Goal: Transaction & Acquisition: Purchase product/service

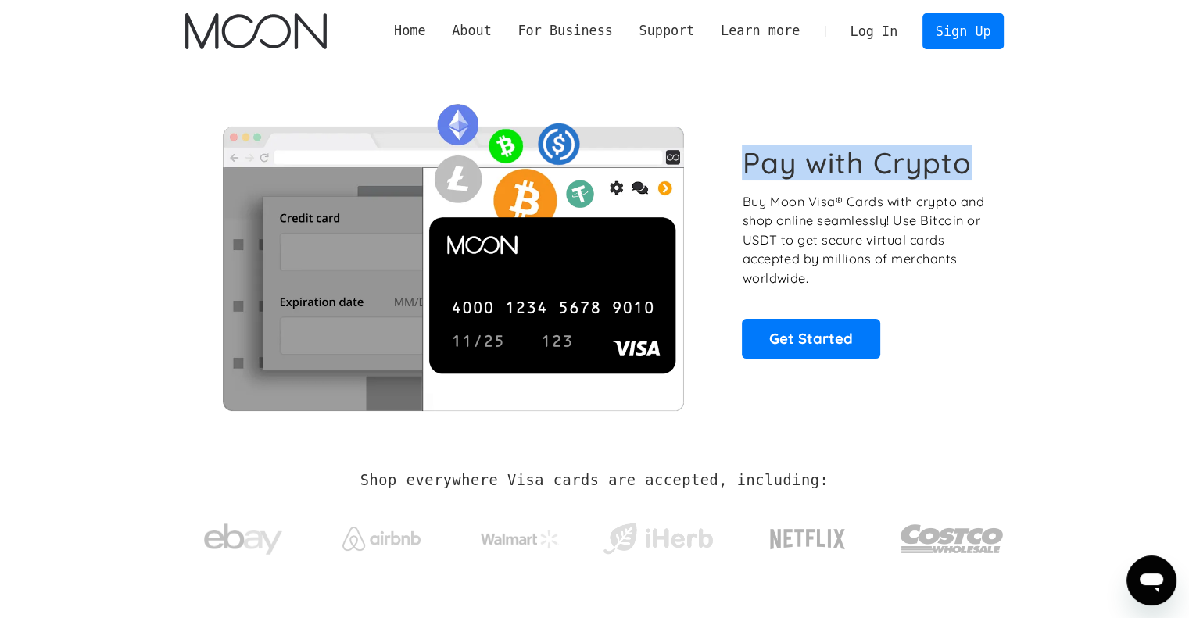
drag, startPoint x: 751, startPoint y: 160, endPoint x: 973, endPoint y: 152, distance: 222.9
click at [973, 152] on div "Pay with Crypto Buy Moon Visa® Cards with crypto and shop online seamlessly! Us…" at bounding box center [594, 251] width 819 height 317
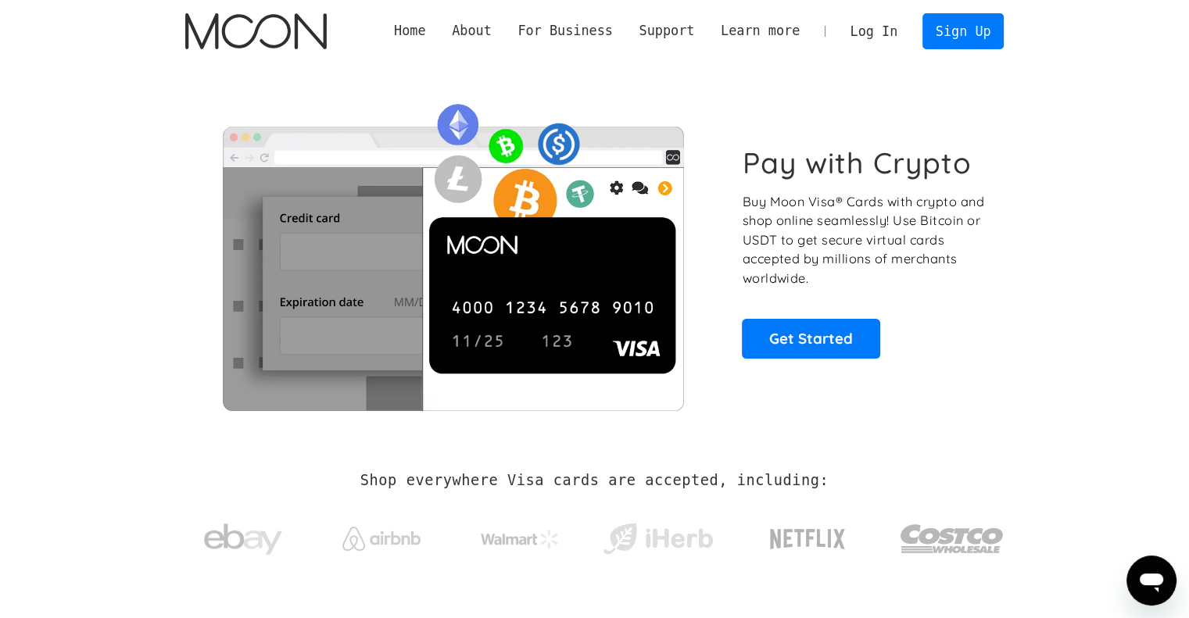
click at [909, 250] on p "Buy Moon Visa® Cards with crypto and shop online seamlessly! Use Bitcoin or USD…" at bounding box center [864, 240] width 245 height 96
click at [811, 347] on link "Get Started" at bounding box center [811, 338] width 138 height 39
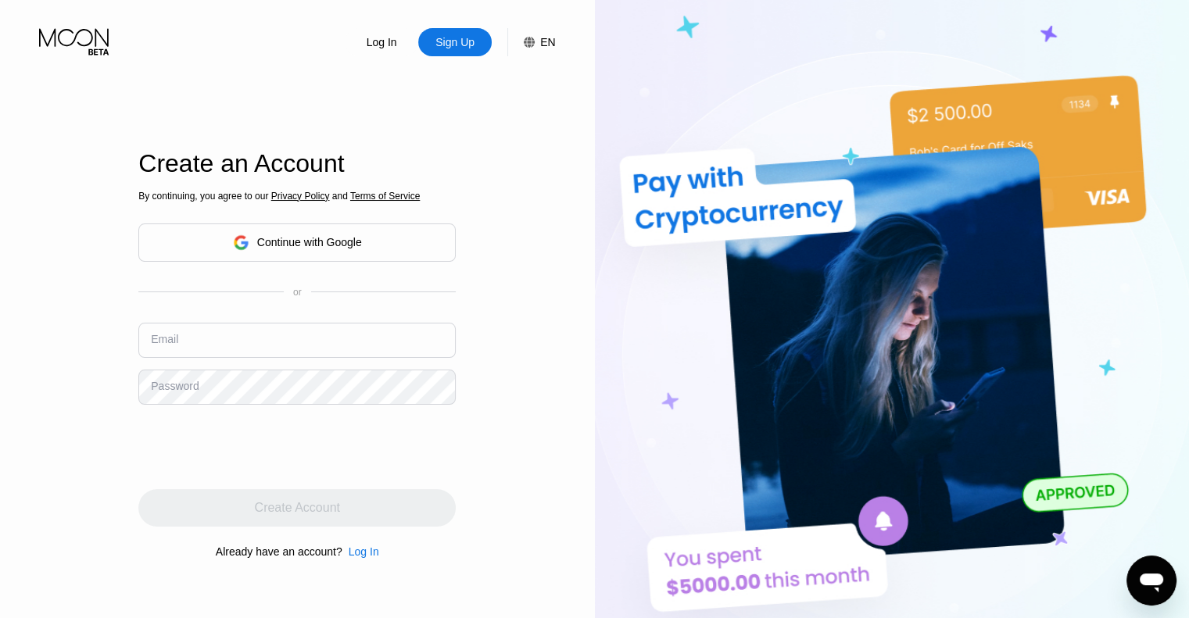
click at [373, 246] on div "Continue with Google" at bounding box center [296, 243] width 317 height 38
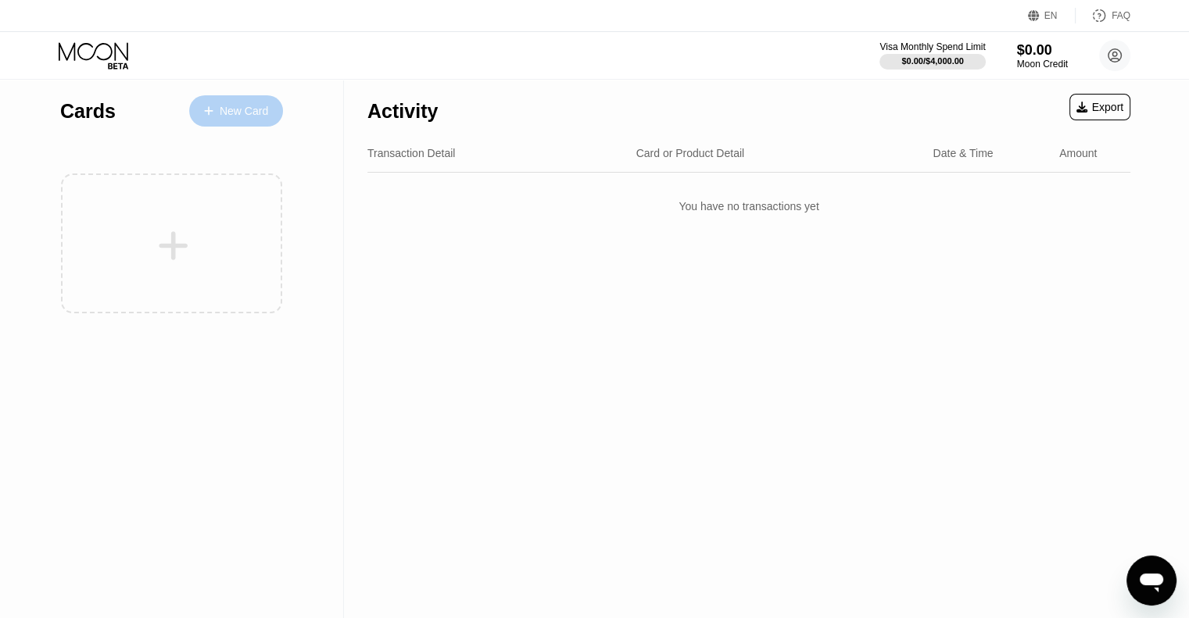
click at [247, 116] on div "New Card" at bounding box center [244, 111] width 48 height 13
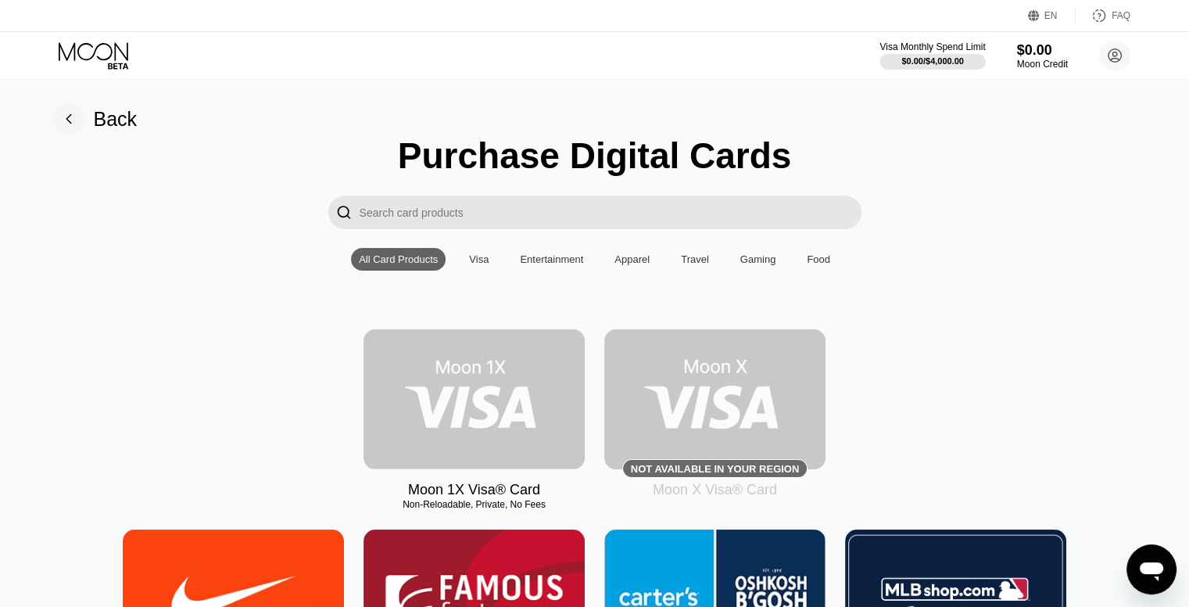
click at [509, 422] on img at bounding box center [474, 399] width 221 height 140
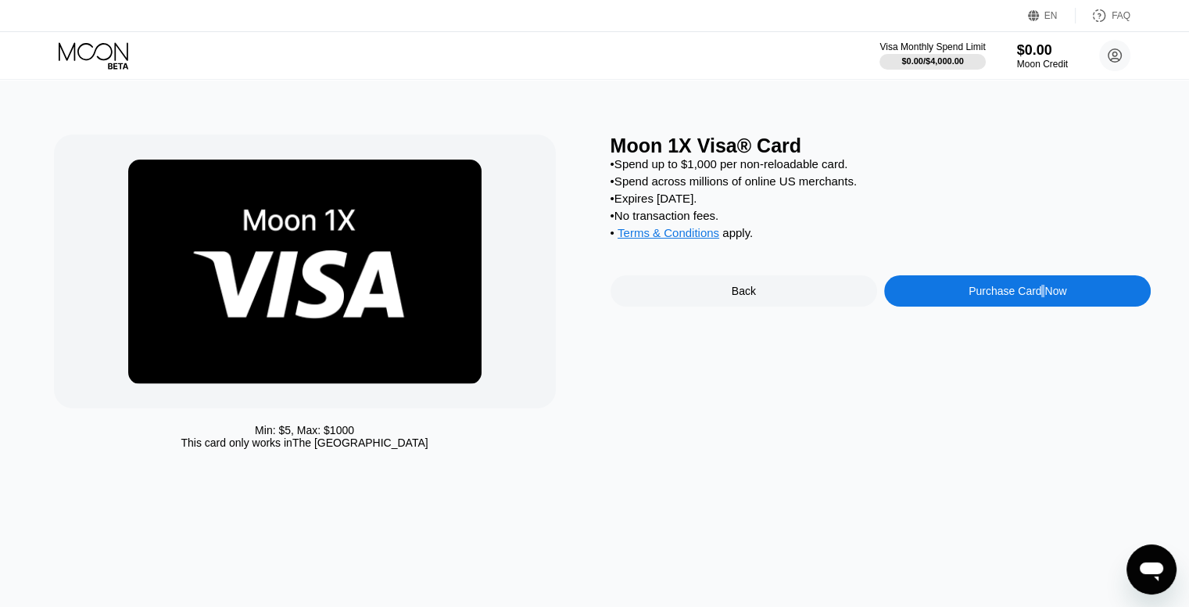
click at [1041, 297] on div "Purchase Card Now" at bounding box center [1018, 291] width 98 height 13
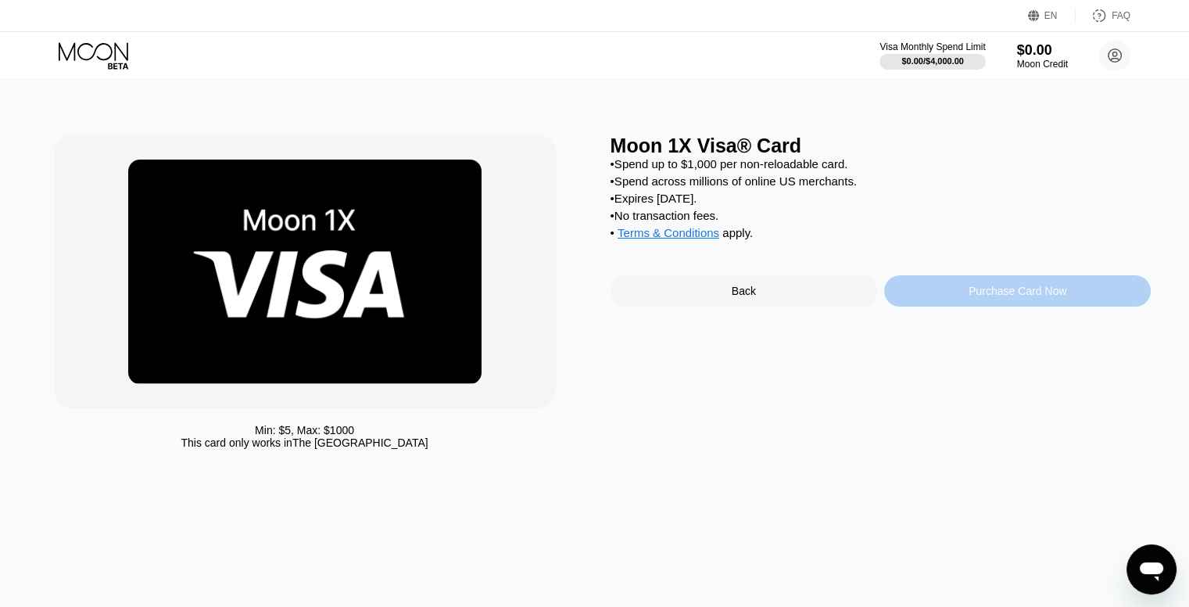
click at [1051, 297] on div "Purchase Card Now" at bounding box center [1018, 291] width 98 height 13
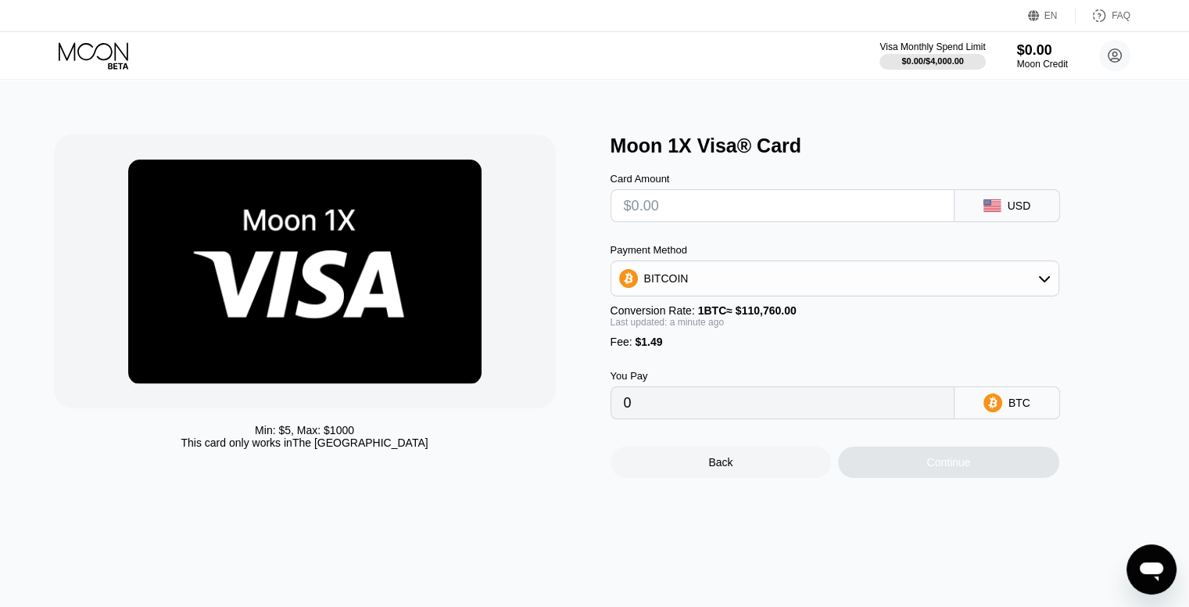
click at [738, 216] on input "text" at bounding box center [782, 205] width 317 height 31
type input "$2"
type input "0.00003151"
type input "$20"
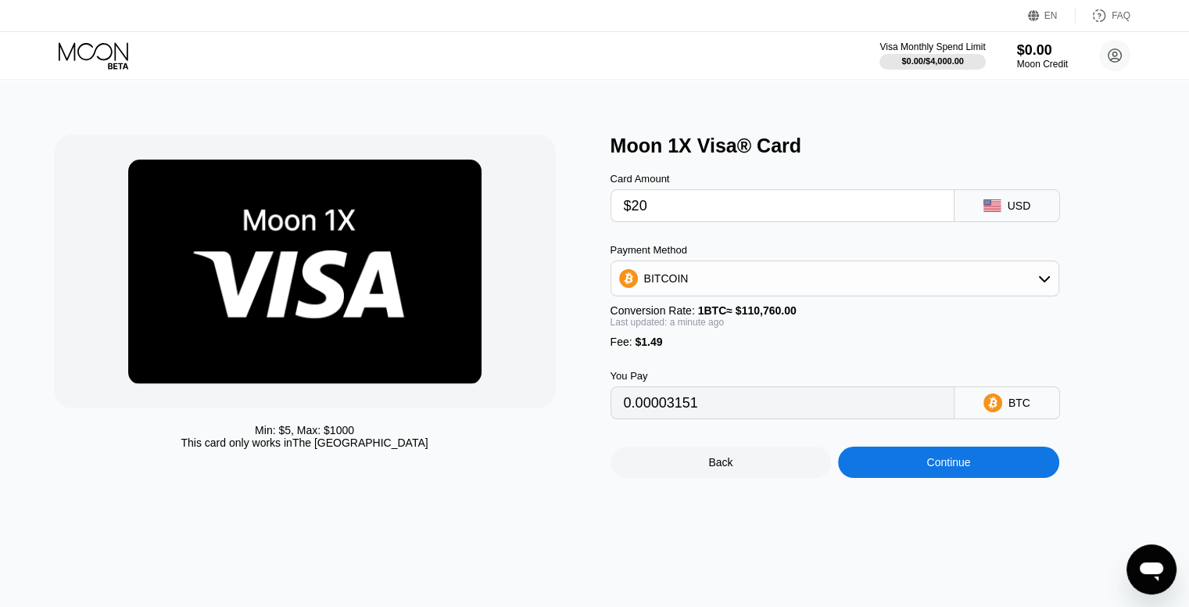
type input "0.00019403"
type input "$20"
click at [993, 210] on icon at bounding box center [992, 205] width 17 height 13
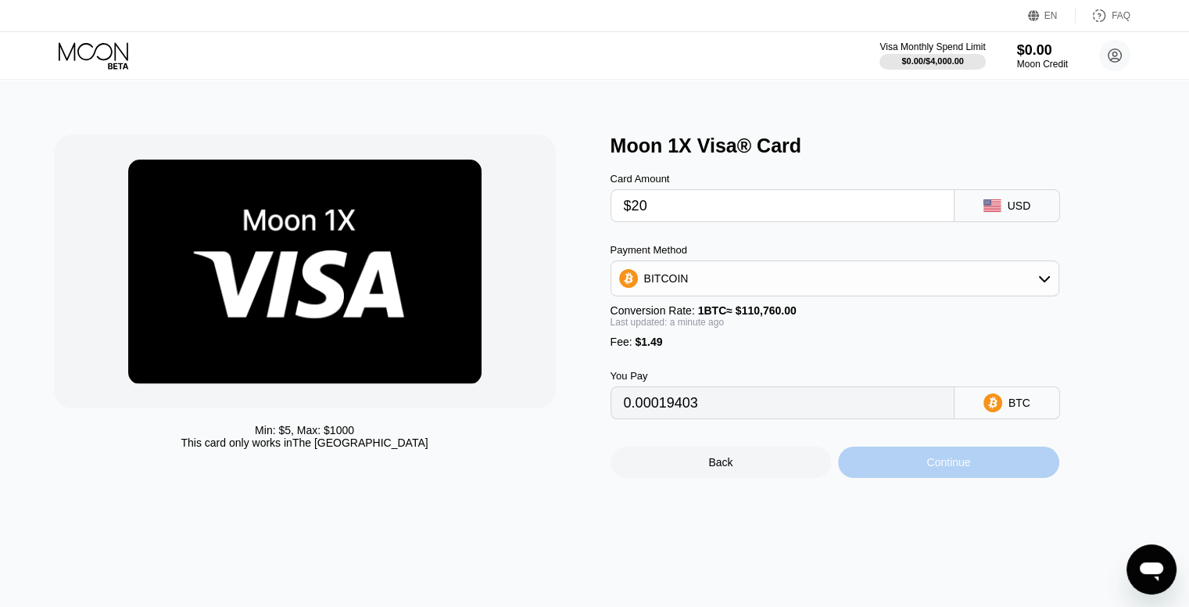
click at [944, 468] on div "Continue" at bounding box center [949, 462] width 44 height 13
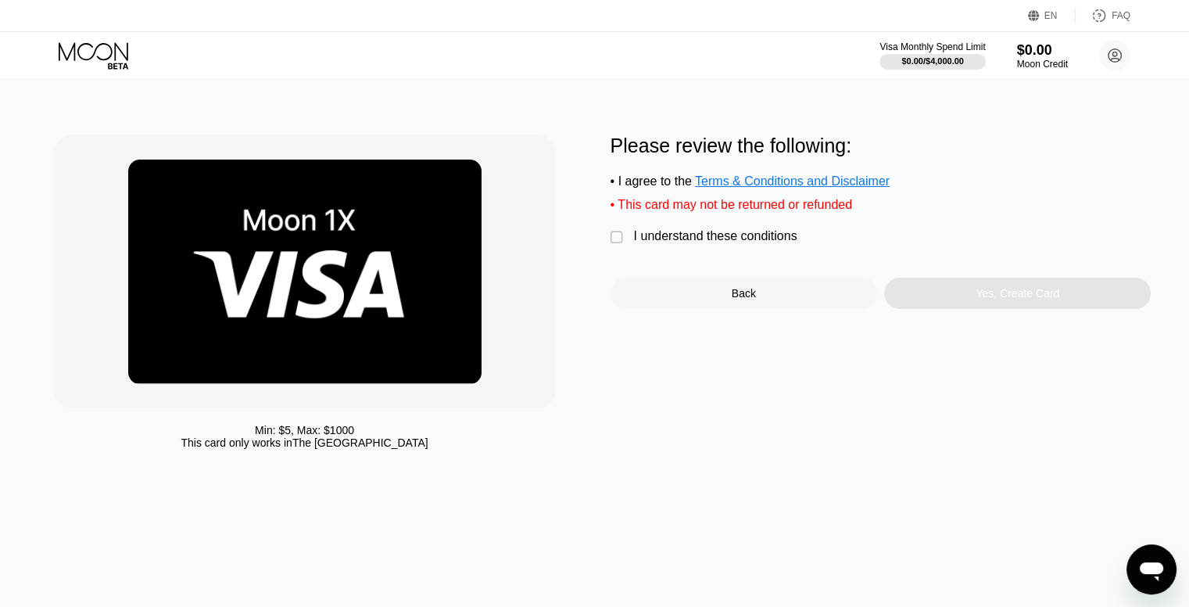
click at [644, 242] on div "I understand these conditions" at bounding box center [715, 236] width 163 height 14
click at [963, 300] on div "Yes, Create Card" at bounding box center [1017, 293] width 267 height 31
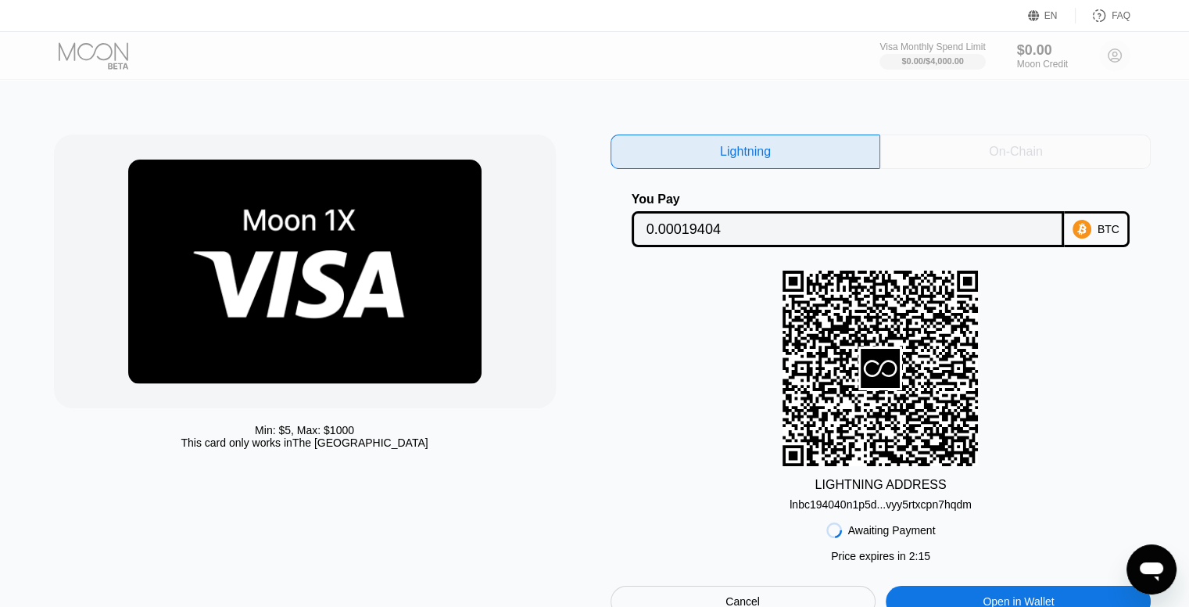
click at [980, 146] on div "On-Chain" at bounding box center [1015, 151] width 271 height 34
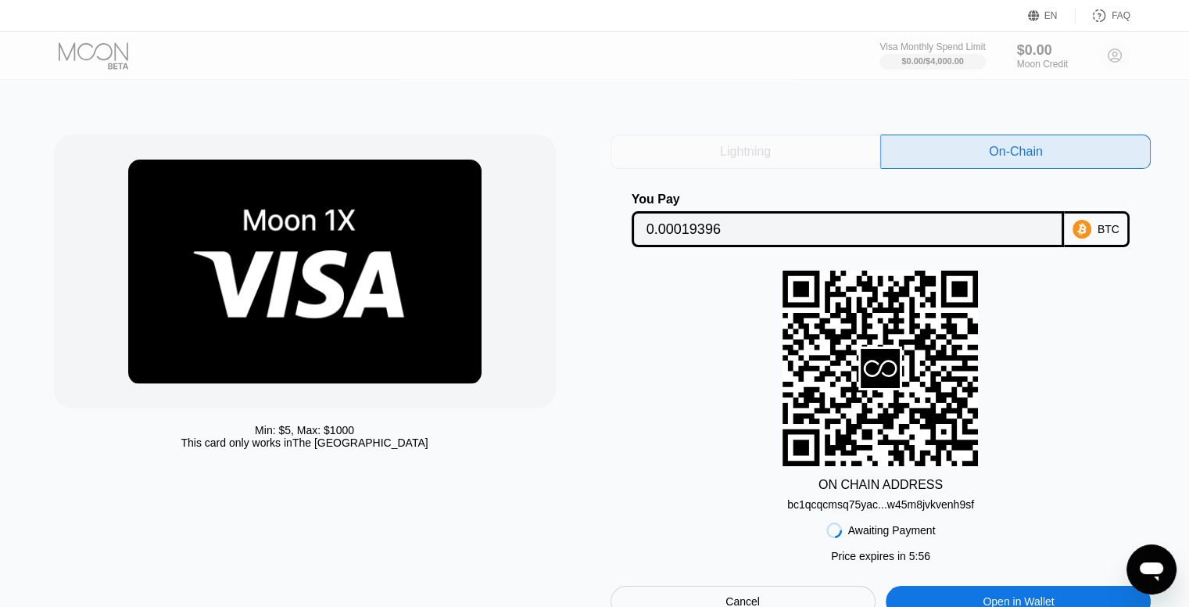
click at [815, 160] on div "Lightning" at bounding box center [746, 151] width 271 height 34
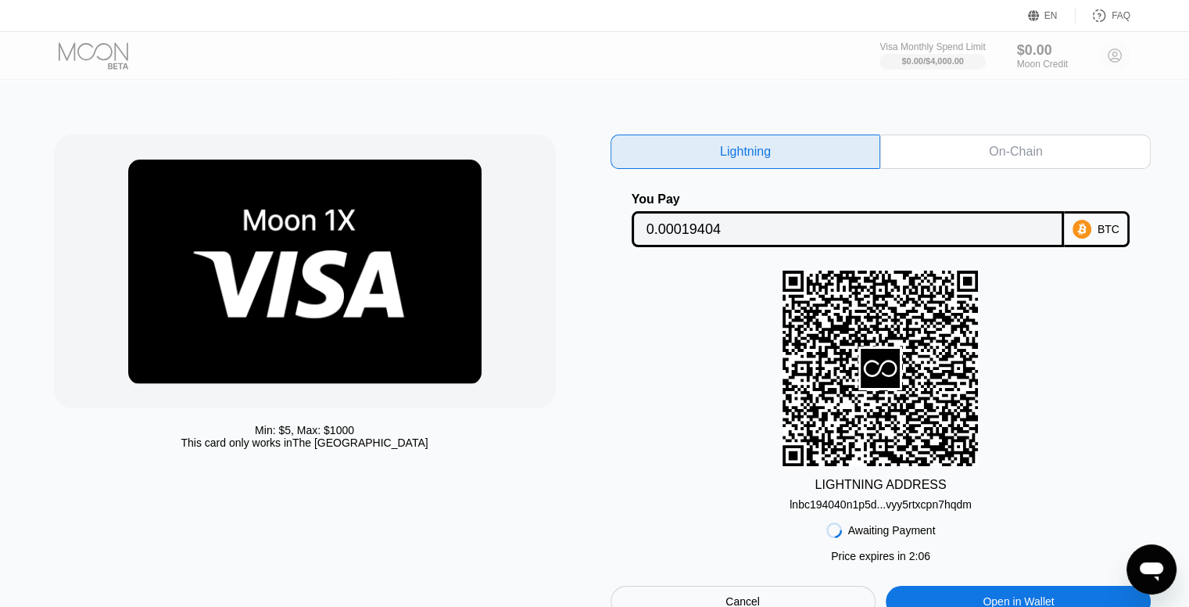
click at [938, 158] on div "On-Chain" at bounding box center [1015, 151] width 271 height 34
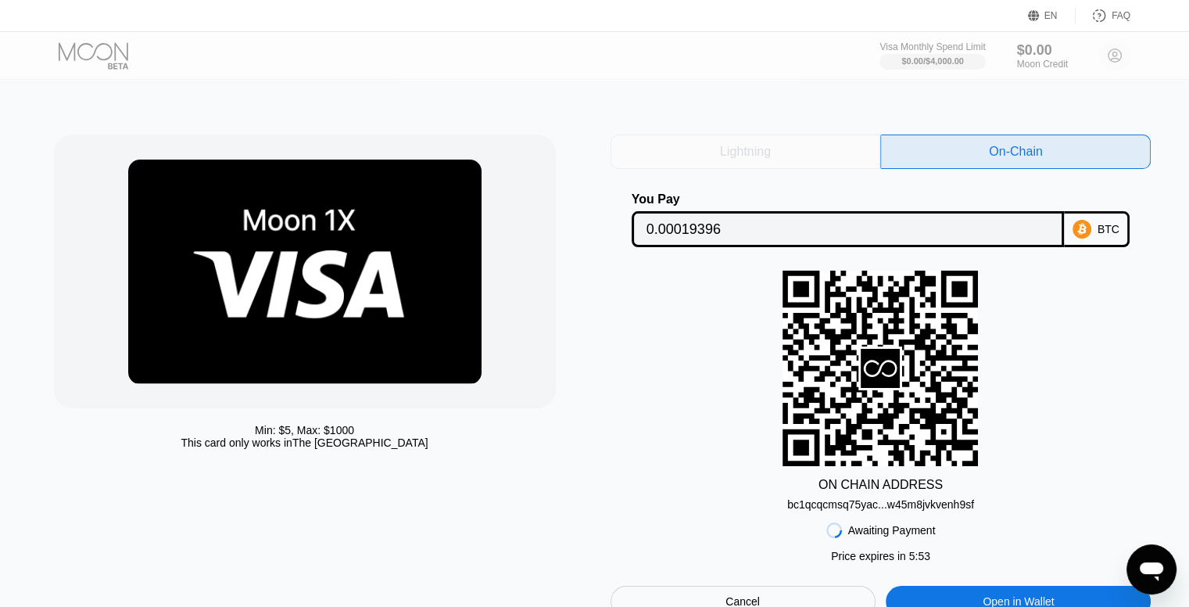
click at [809, 156] on div "Lightning" at bounding box center [746, 151] width 271 height 34
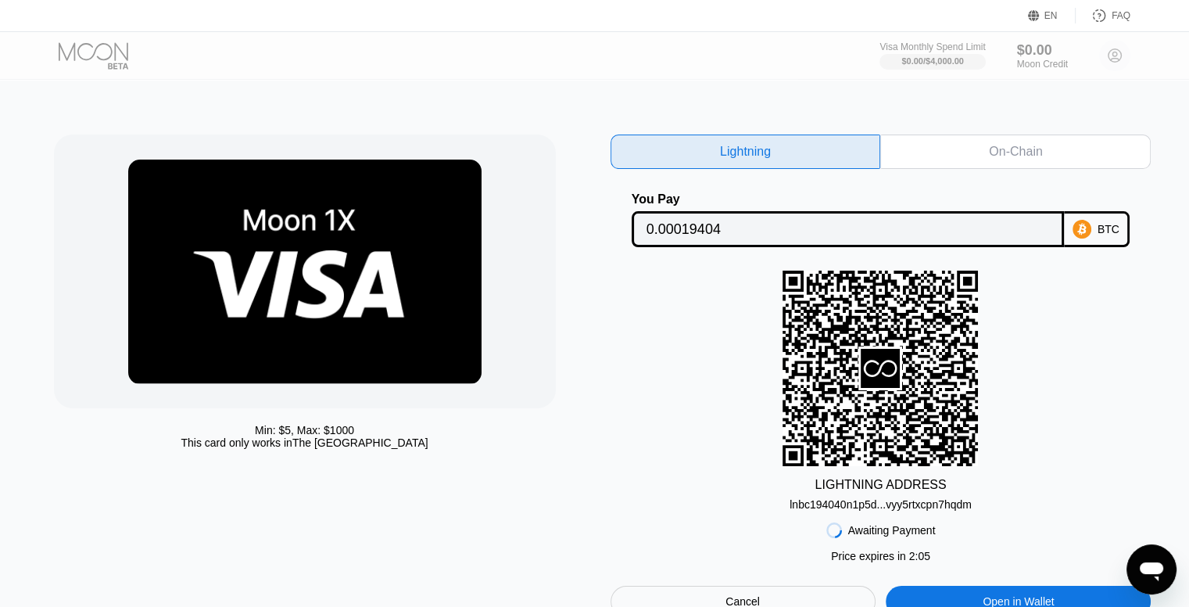
click at [912, 160] on div "On-Chain" at bounding box center [1015, 151] width 271 height 34
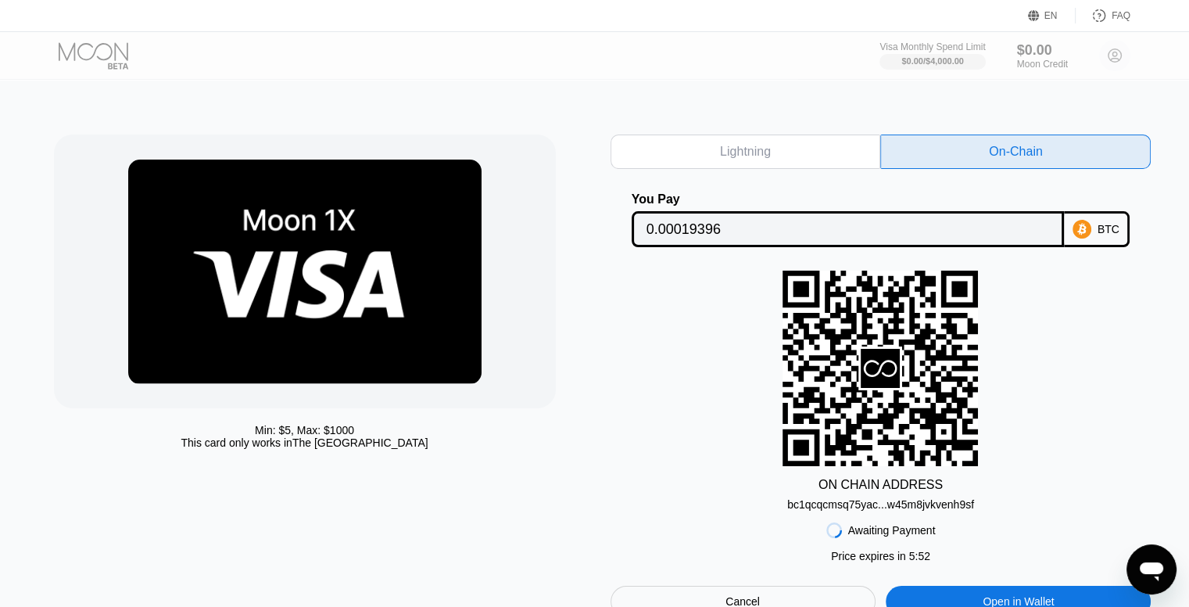
click at [776, 161] on div "Lightning" at bounding box center [746, 151] width 271 height 34
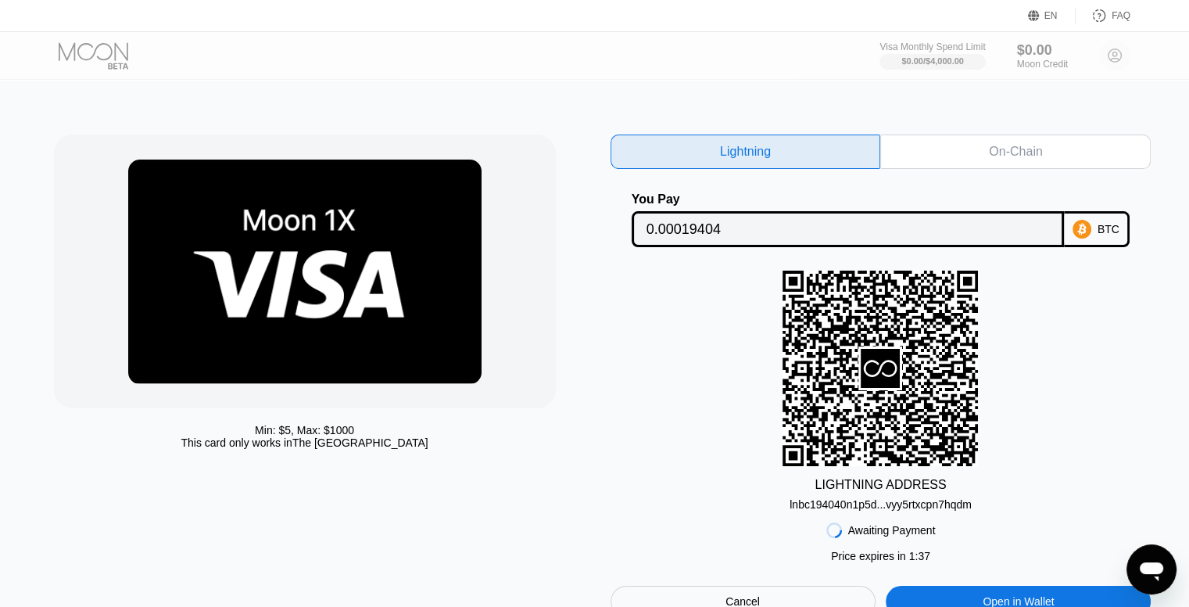
click at [1003, 149] on div "On-Chain" at bounding box center [1015, 152] width 53 height 16
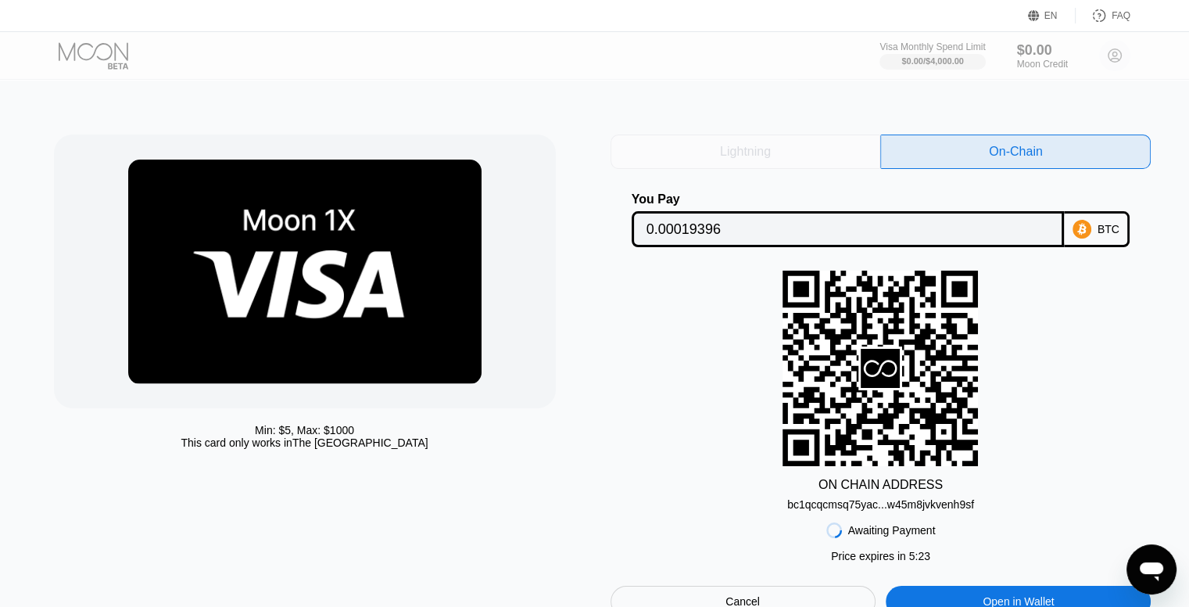
click at [743, 141] on div "Lightning" at bounding box center [746, 151] width 271 height 34
type input "0.00019404"
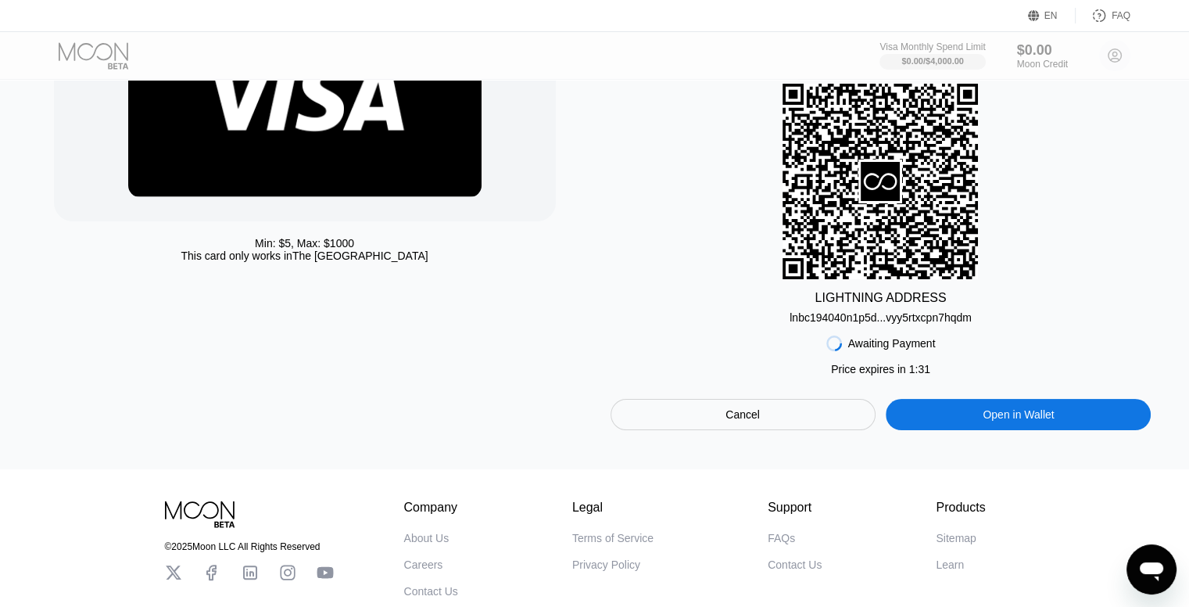
scroll to position [296, 0]
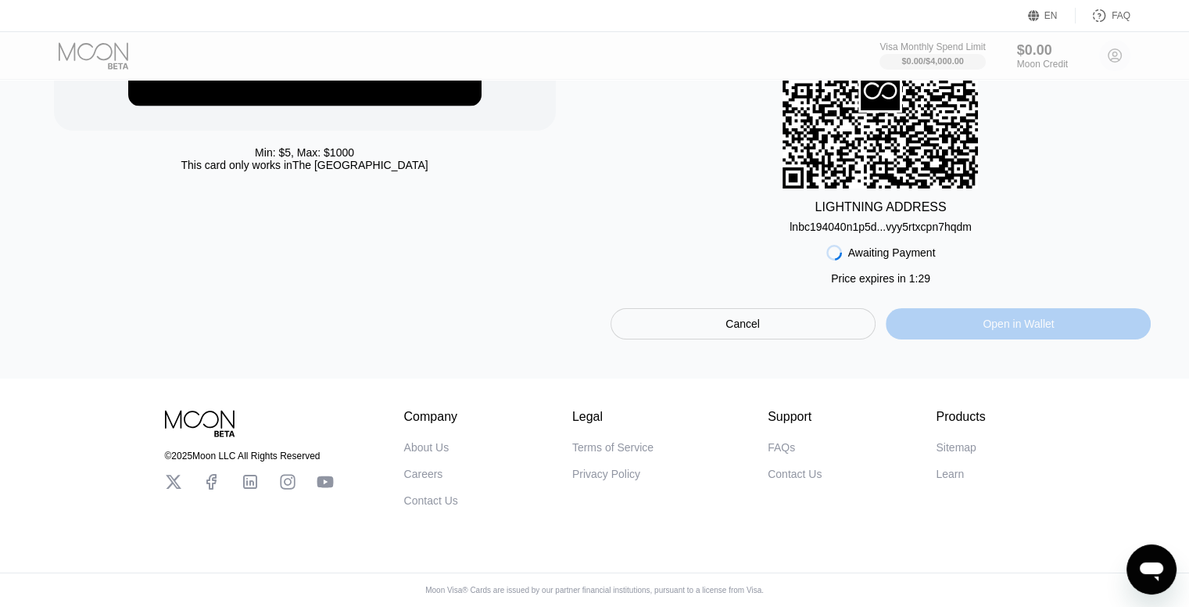
click at [974, 319] on div "Open in Wallet" at bounding box center [1018, 323] width 265 height 31
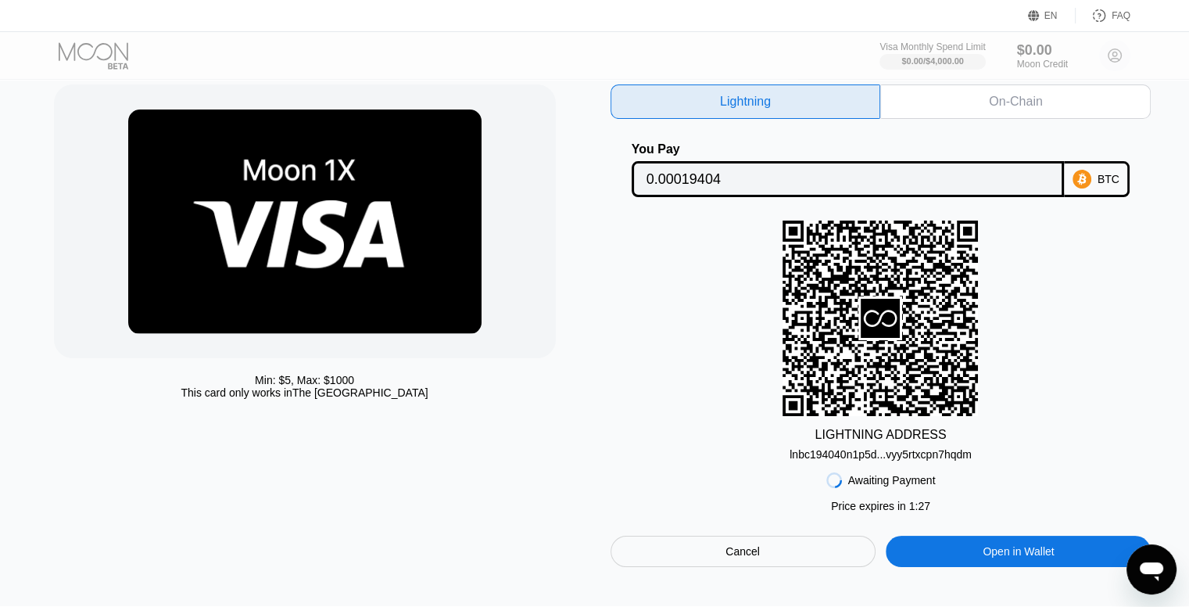
scroll to position [0, 0]
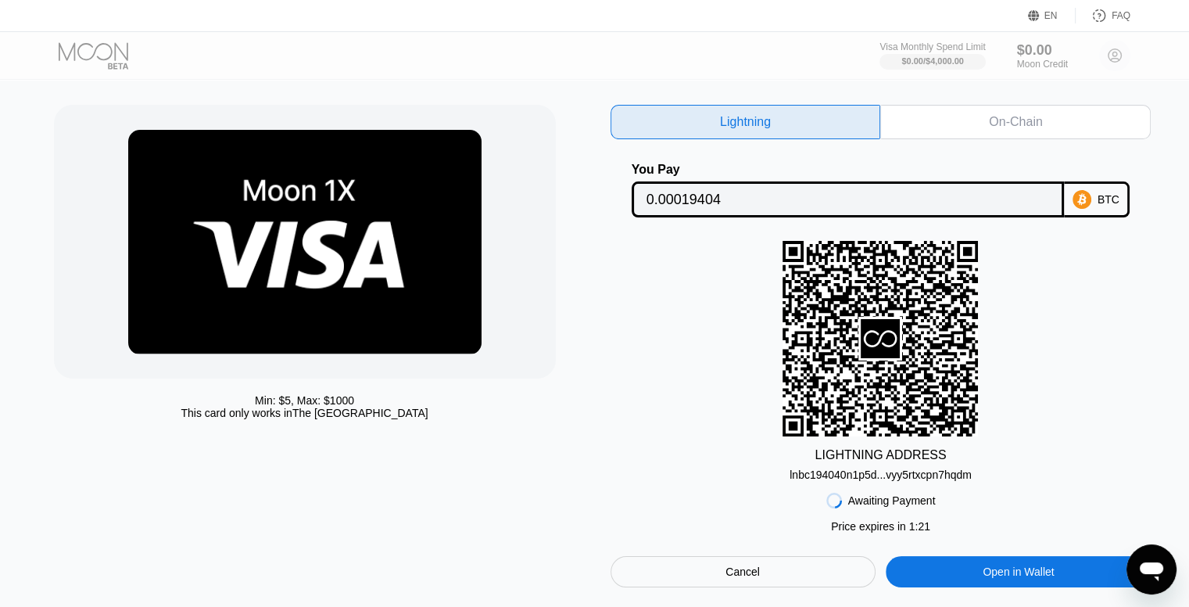
scroll to position [78, 0]
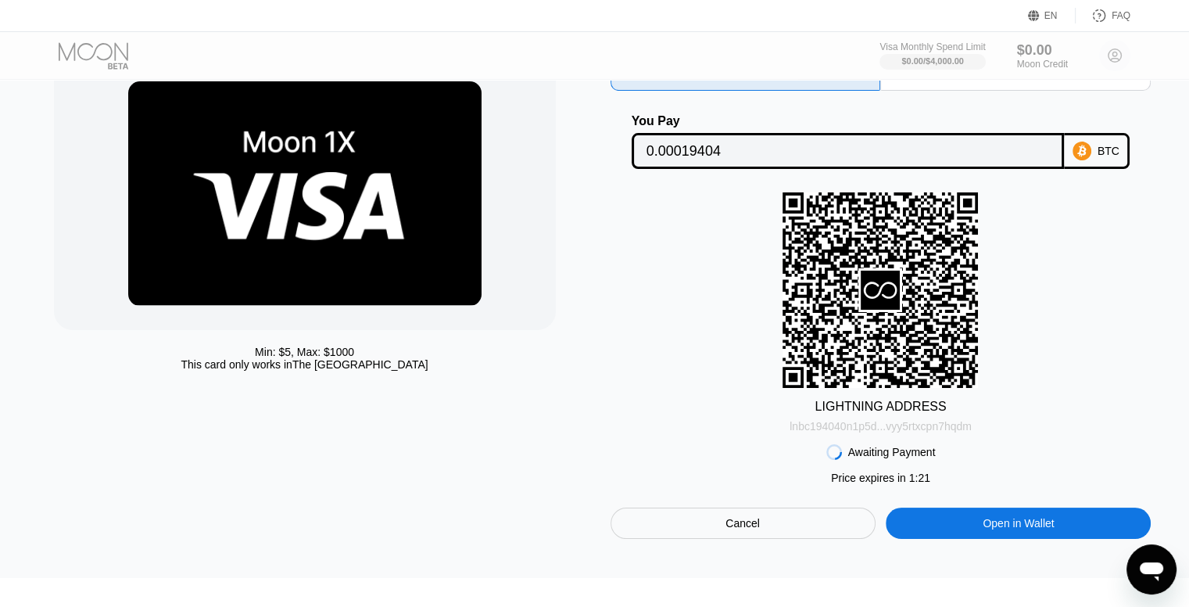
click at [916, 429] on div "lnbc194040n1p5d...vyy5rtxcpn7hqdm" at bounding box center [881, 426] width 182 height 13
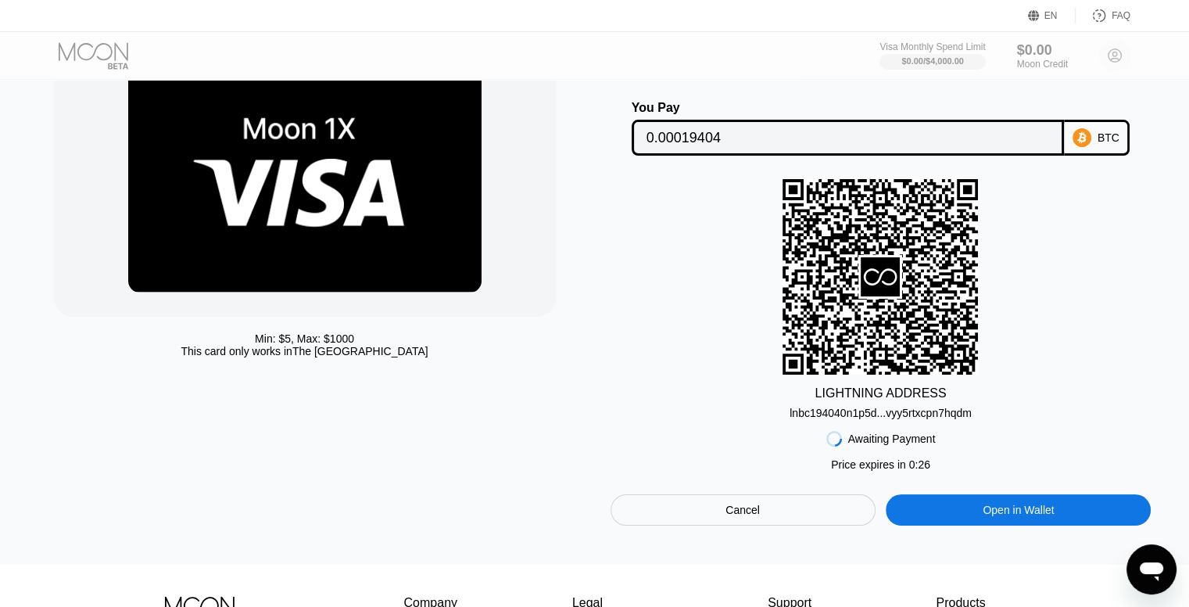
scroll to position [235, 0]
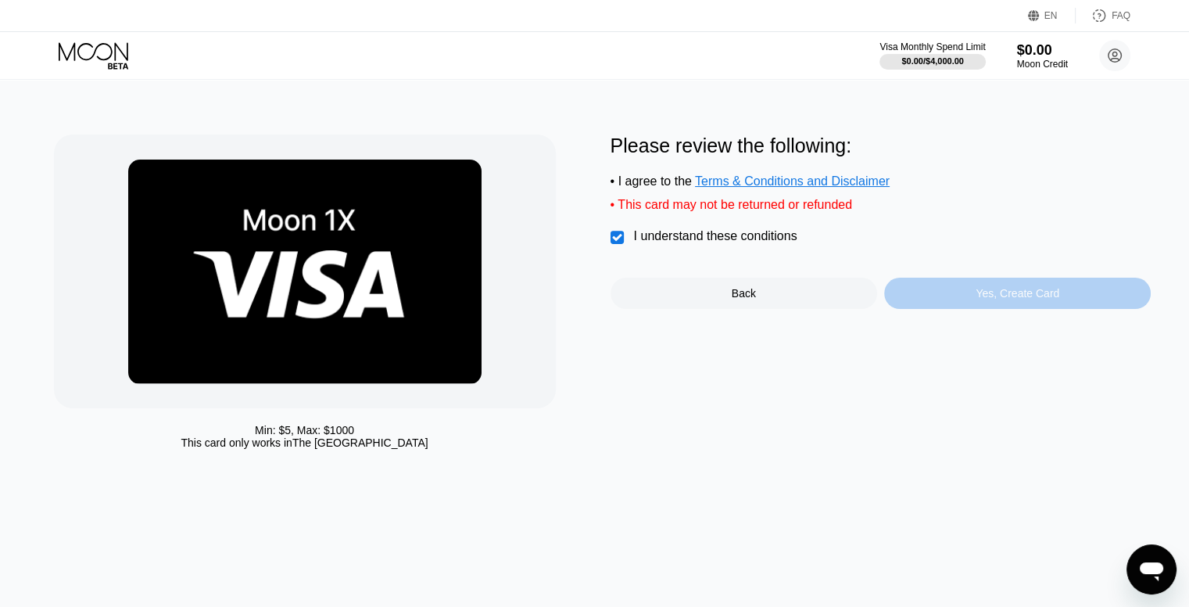
click at [1014, 299] on div "Yes, Create Card" at bounding box center [1018, 293] width 84 height 13
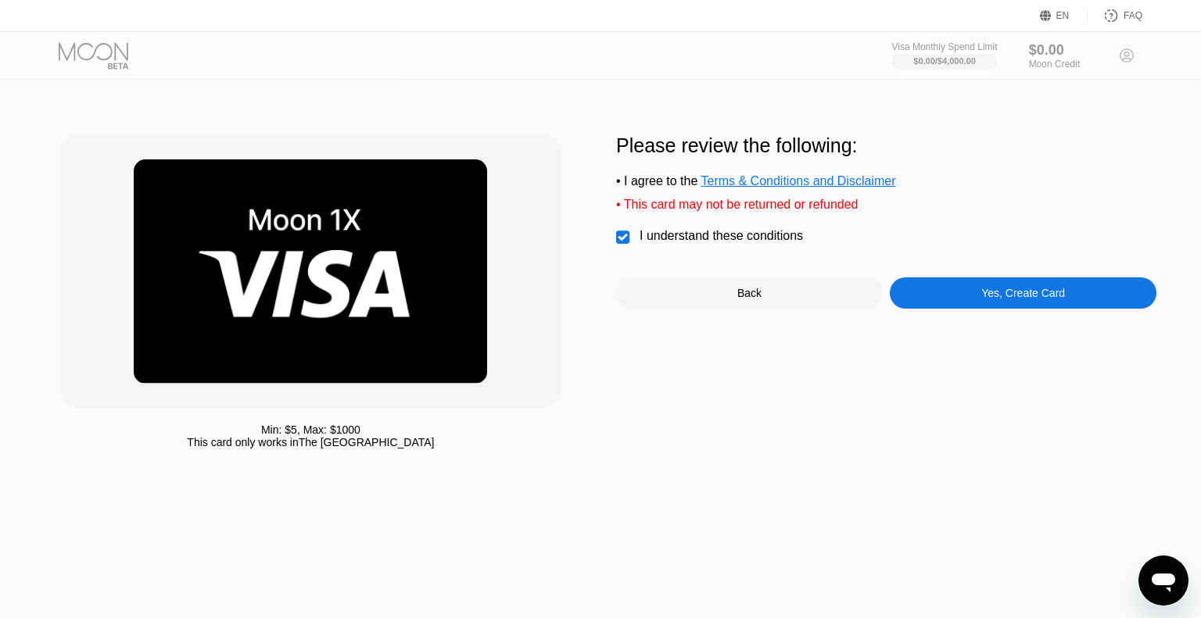
drag, startPoint x: 450, startPoint y: 431, endPoint x: 463, endPoint y: 428, distance: 13.5
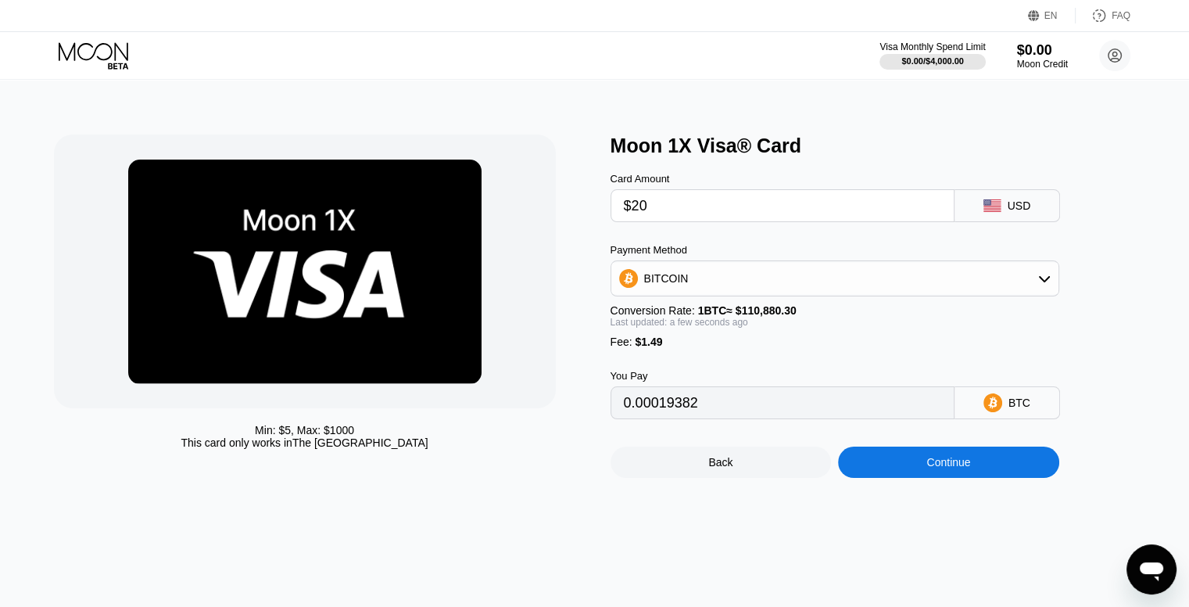
drag, startPoint x: 363, startPoint y: 344, endPoint x: 341, endPoint y: 345, distance: 21.9
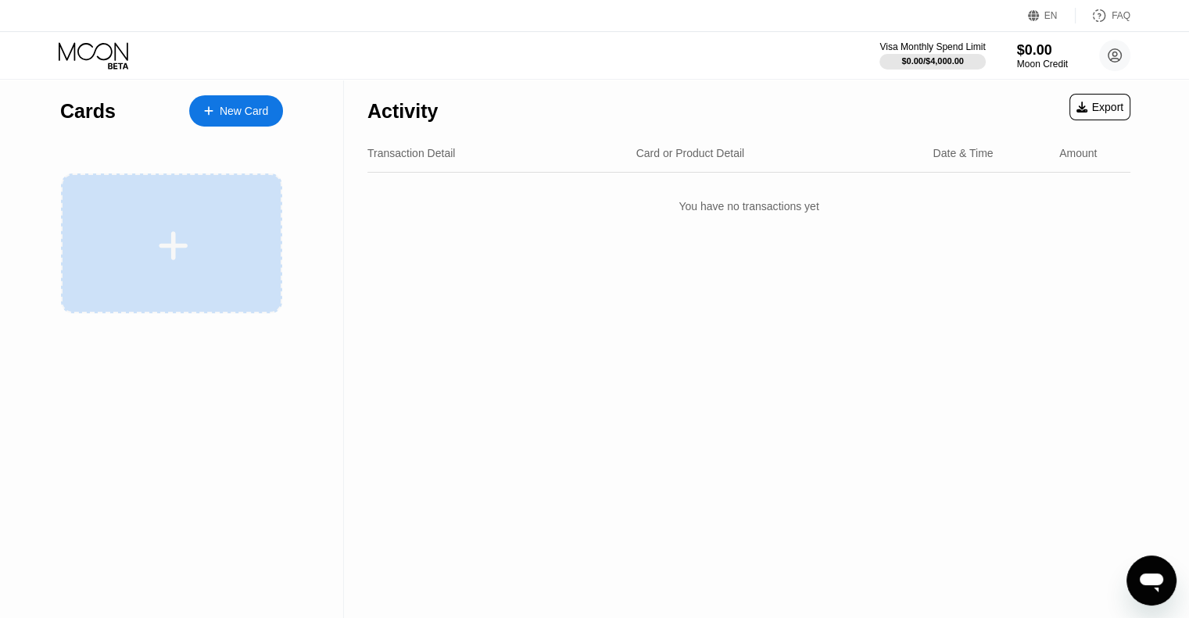
click at [181, 194] on div at bounding box center [171, 244] width 221 height 140
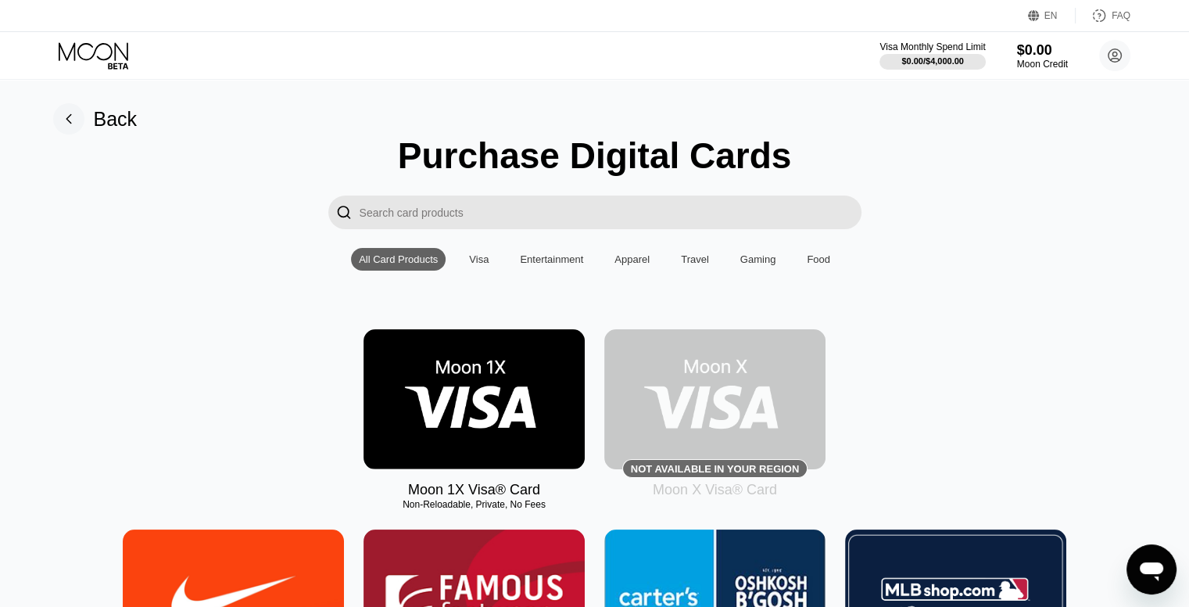
click at [480, 265] on div "Visa" at bounding box center [479, 259] width 20 height 12
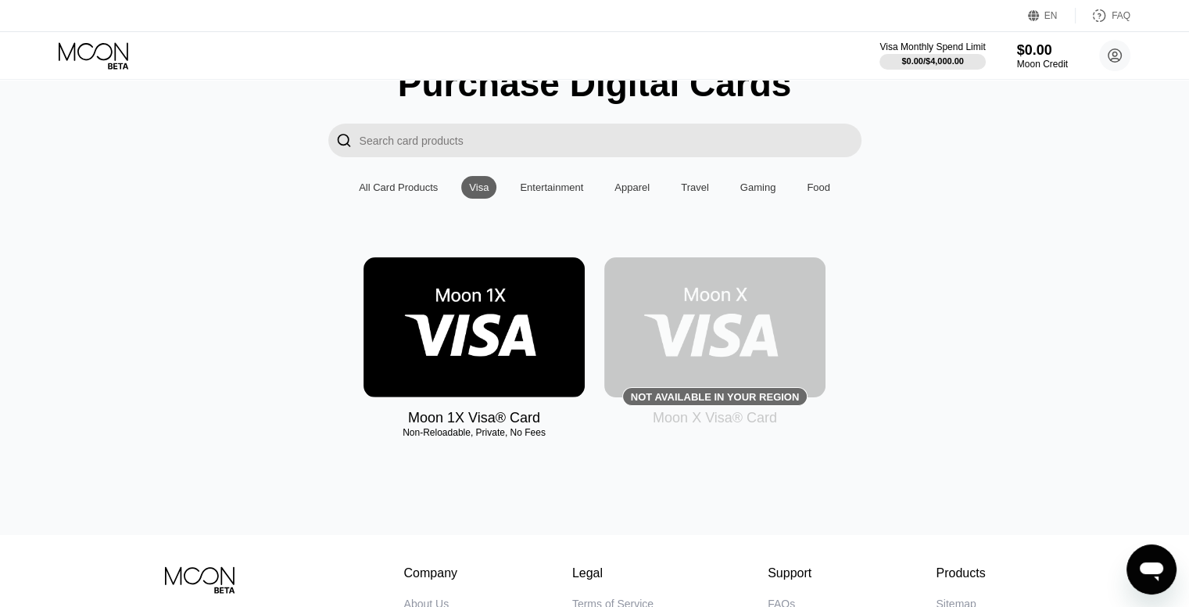
scroll to position [78, 0]
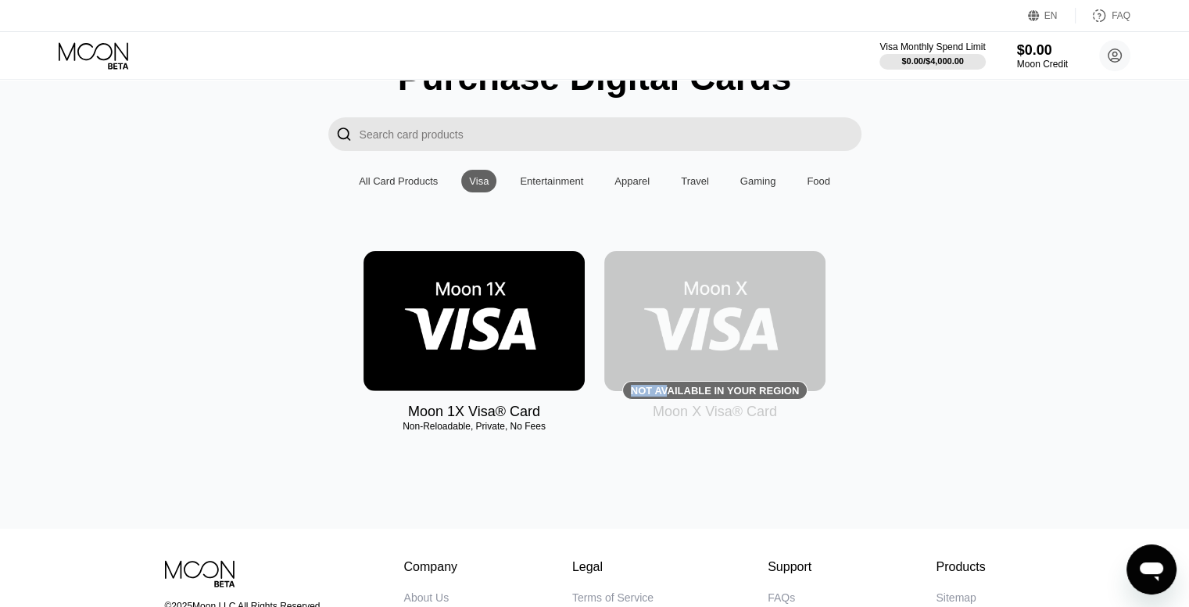
drag, startPoint x: 672, startPoint y: 394, endPoint x: 750, endPoint y: 390, distance: 77.5
click at [828, 406] on div "Moon 1X Visa® Card Non-Reloadable, Private, No Fees Not available in your regio…" at bounding box center [595, 335] width 1154 height 169
click at [749, 390] on div "Not available in your region" at bounding box center [715, 391] width 168 height 12
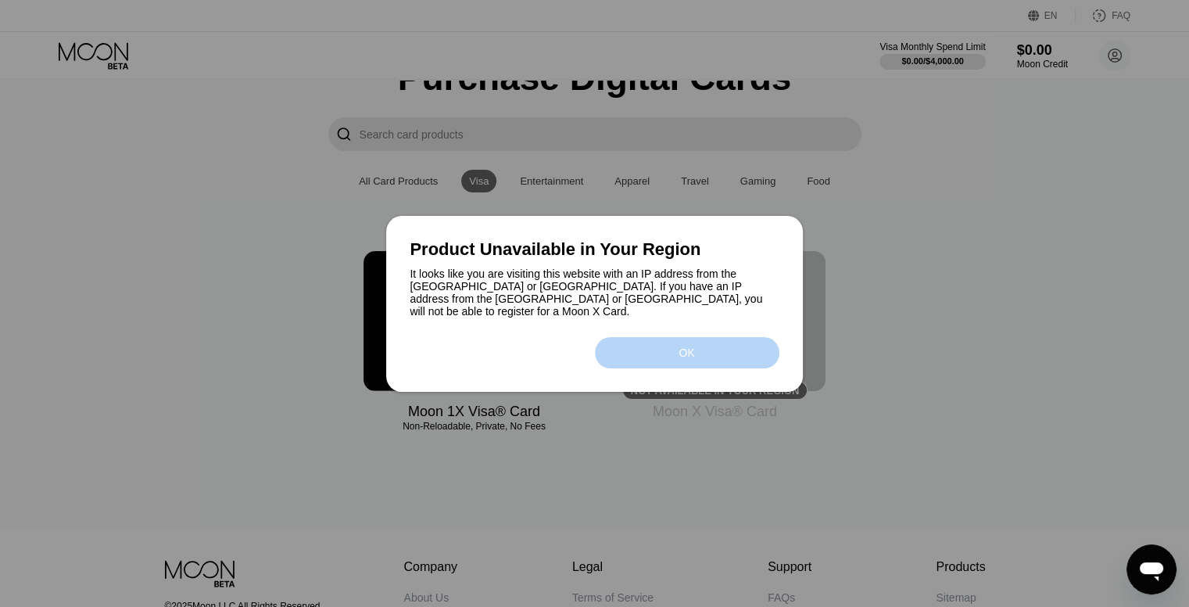
click at [679, 347] on div "OK" at bounding box center [687, 352] width 16 height 13
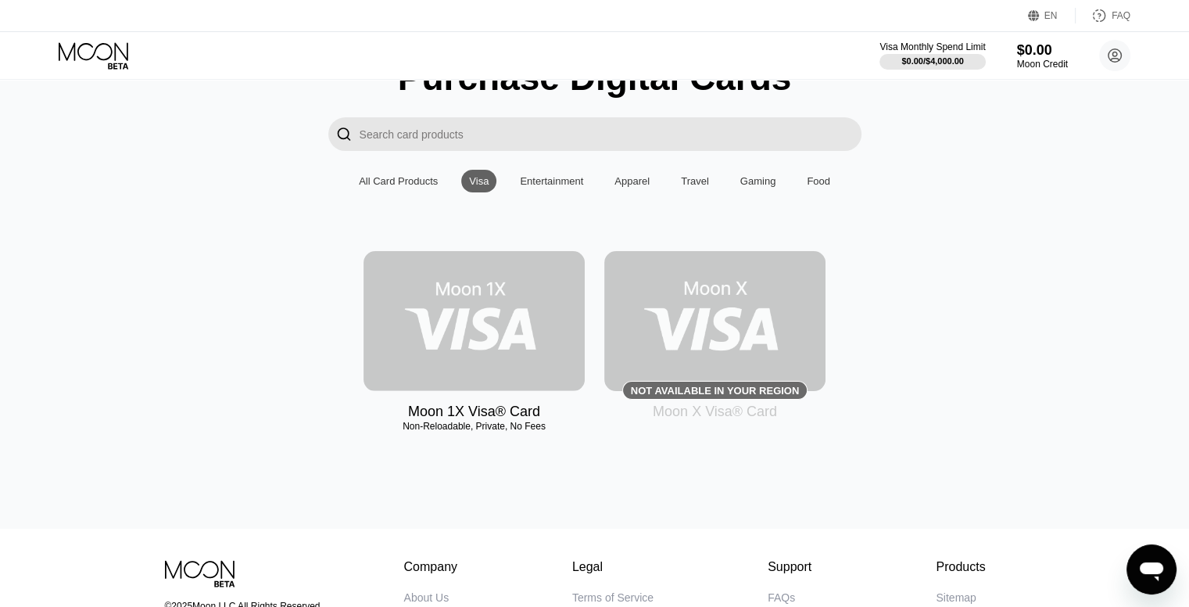
click at [501, 353] on img at bounding box center [474, 321] width 221 height 140
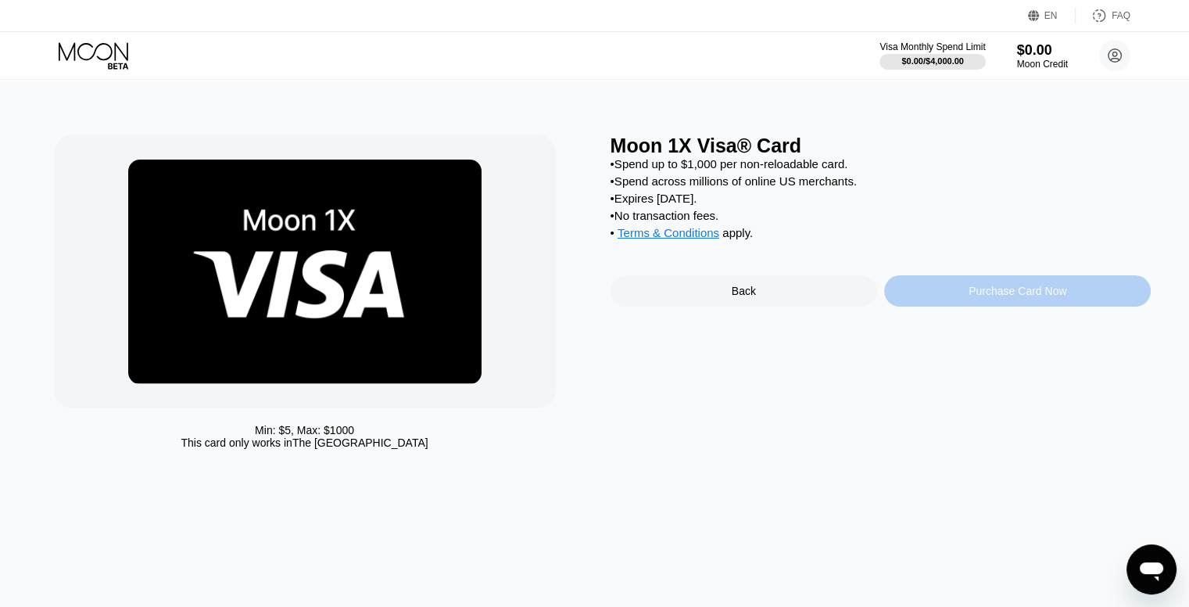
click at [1023, 297] on div "Purchase Card Now" at bounding box center [1018, 291] width 98 height 13
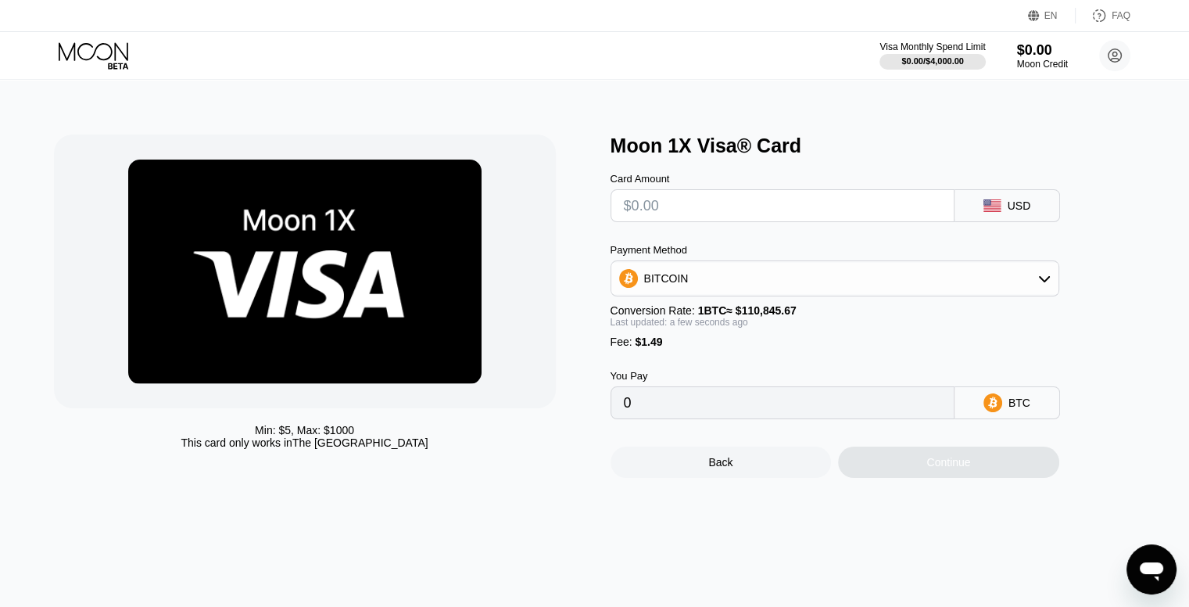
click at [1000, 212] on icon at bounding box center [992, 205] width 17 height 13
click at [849, 202] on input "text" at bounding box center [782, 205] width 317 height 31
type input "$1"
type input "0.00002247"
type input "$15"
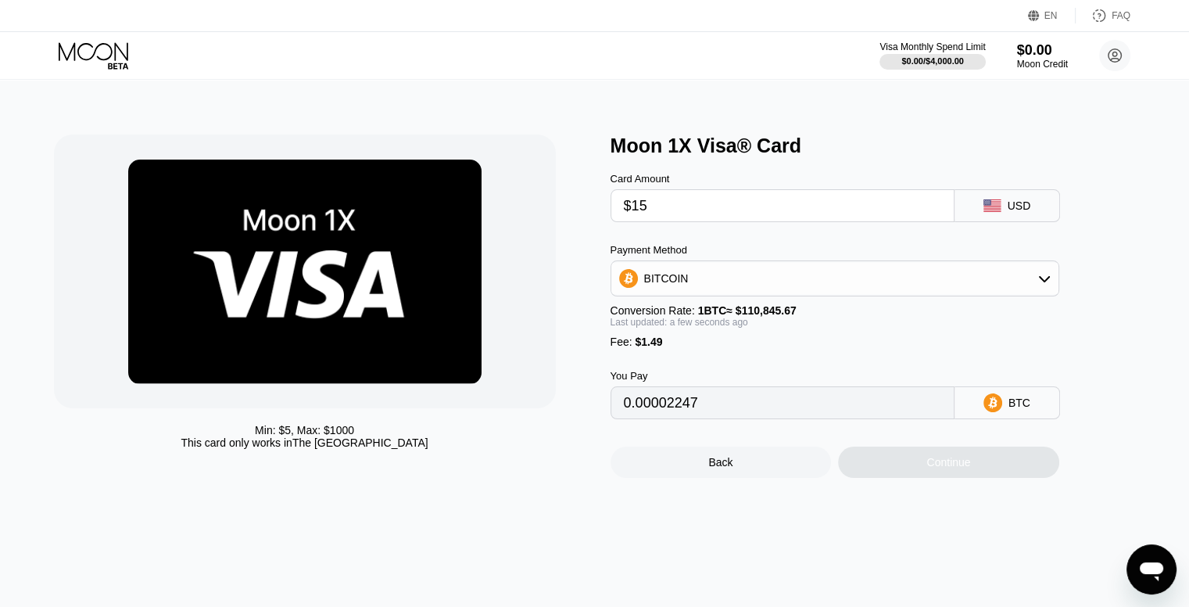
type input "0.00014877"
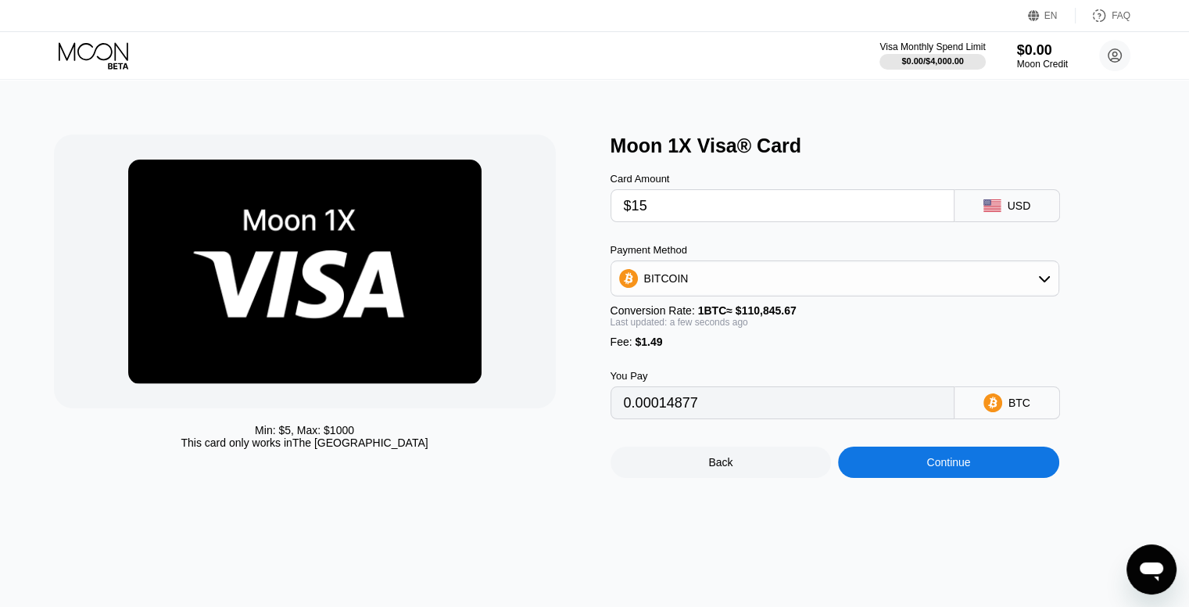
click at [747, 221] on input "$15" at bounding box center [782, 205] width 317 height 31
type input "$2"
type input "0.00003149"
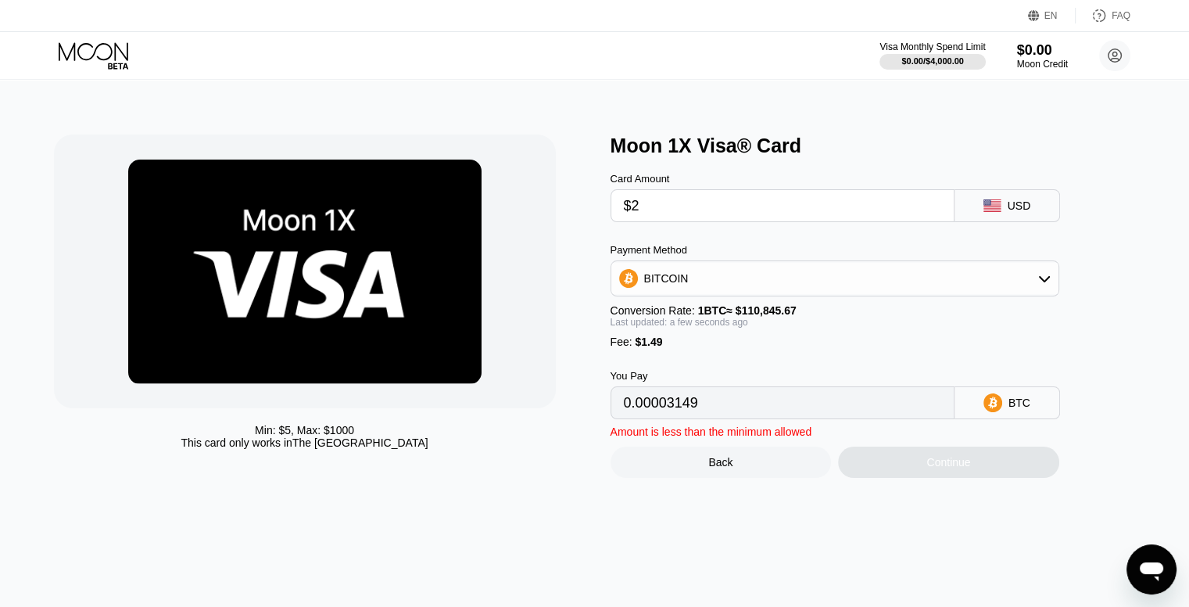
type input "$20"
type input "0.00019388"
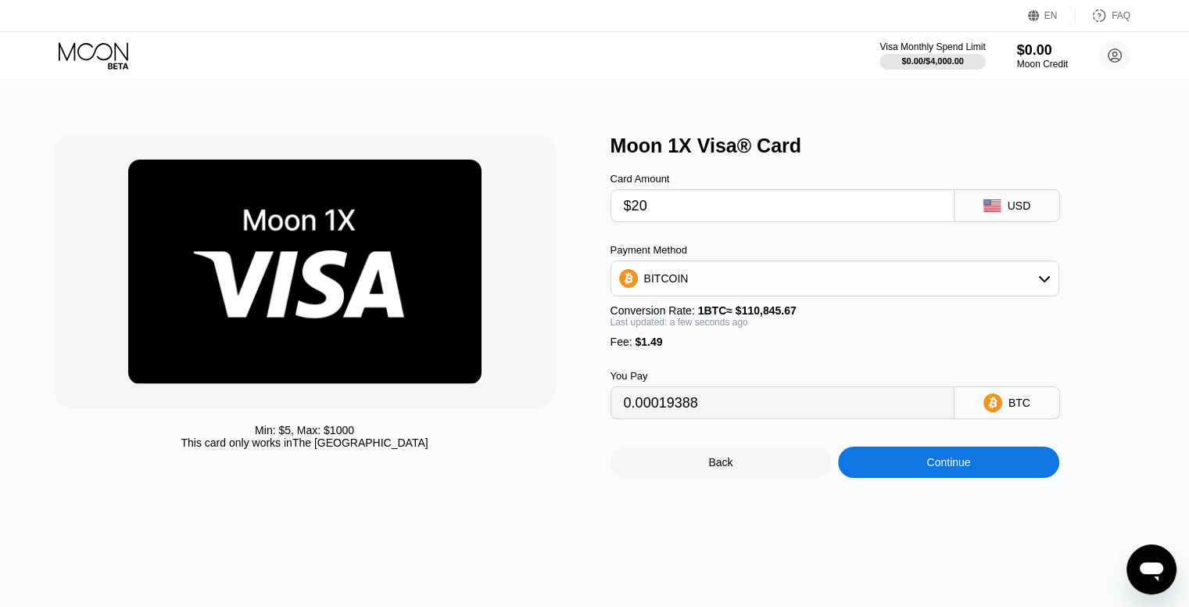
type input "$20"
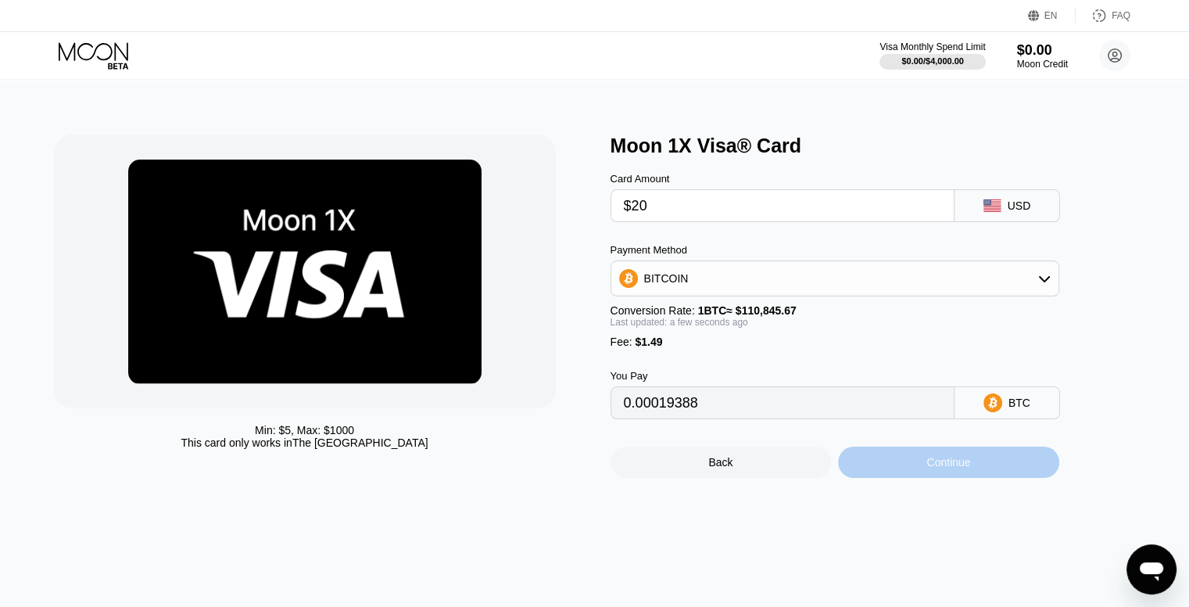
drag, startPoint x: 972, startPoint y: 483, endPoint x: 979, endPoint y: 473, distance: 12.4
click at [979, 473] on div "Continue" at bounding box center [948, 461] width 221 height 31
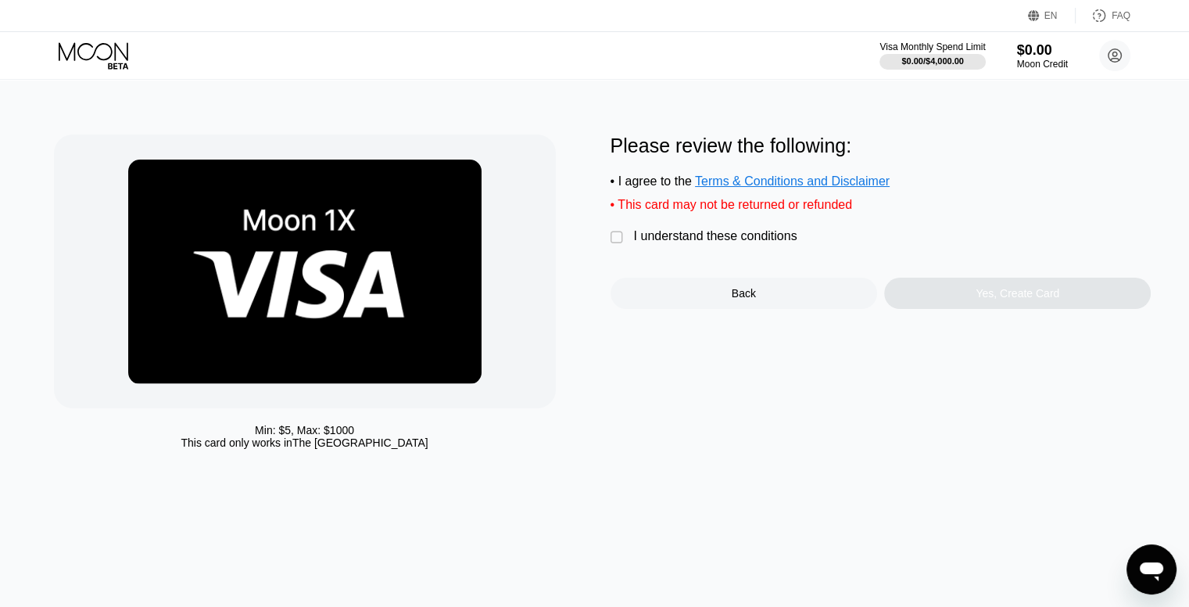
click at [717, 242] on div "I understand these conditions" at bounding box center [715, 236] width 163 height 14
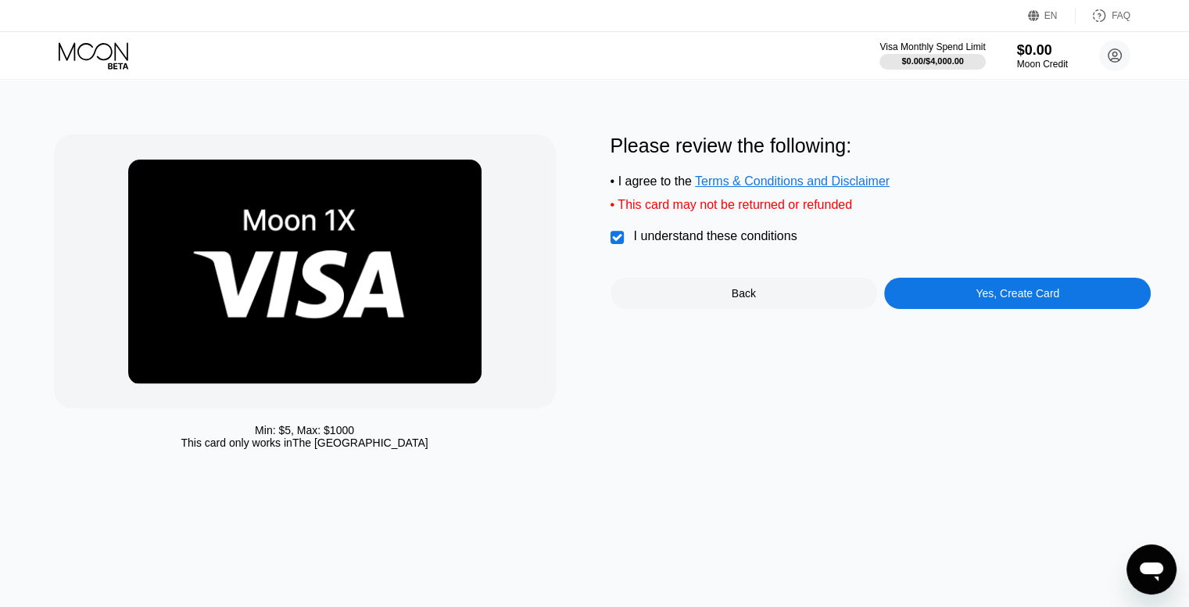
click at [1052, 309] on div "Yes, Create Card" at bounding box center [1017, 293] width 267 height 31
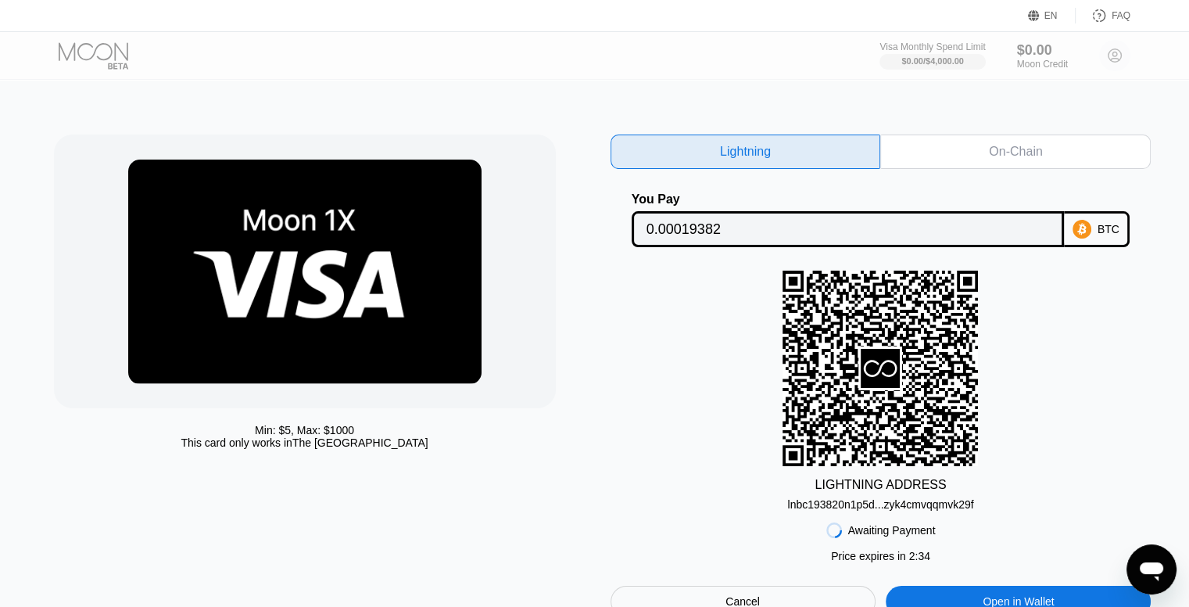
drag, startPoint x: 1004, startPoint y: 367, endPoint x: 858, endPoint y: 367, distance: 145.4
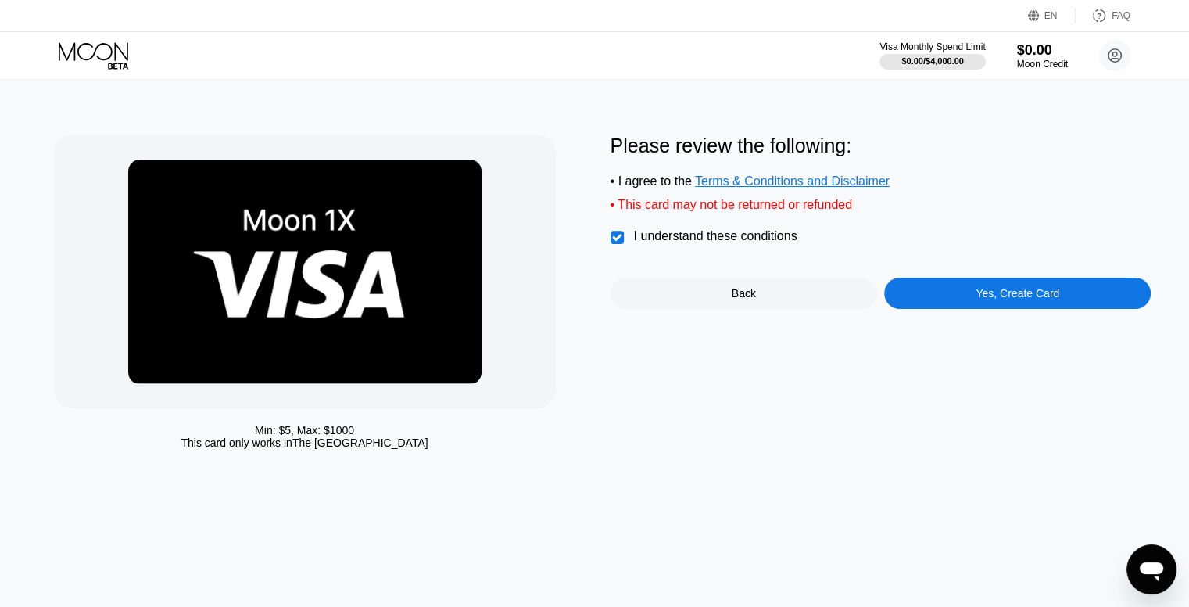
drag, startPoint x: 598, startPoint y: 251, endPoint x: 582, endPoint y: 266, distance: 21.6
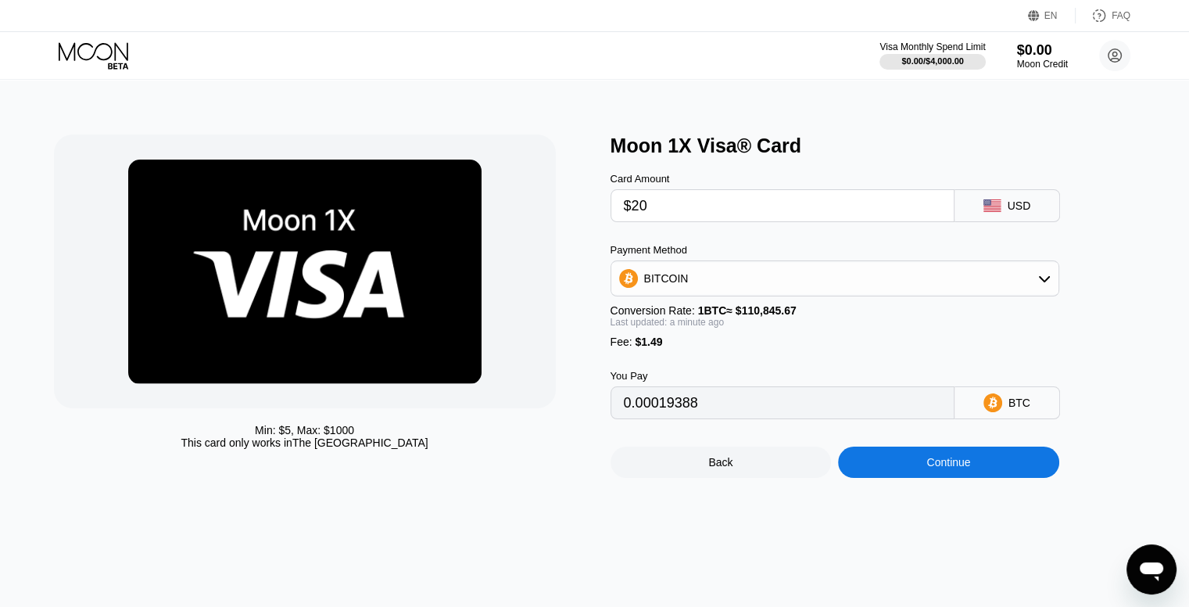
click at [755, 281] on div "BITCOIN" at bounding box center [834, 278] width 447 height 31
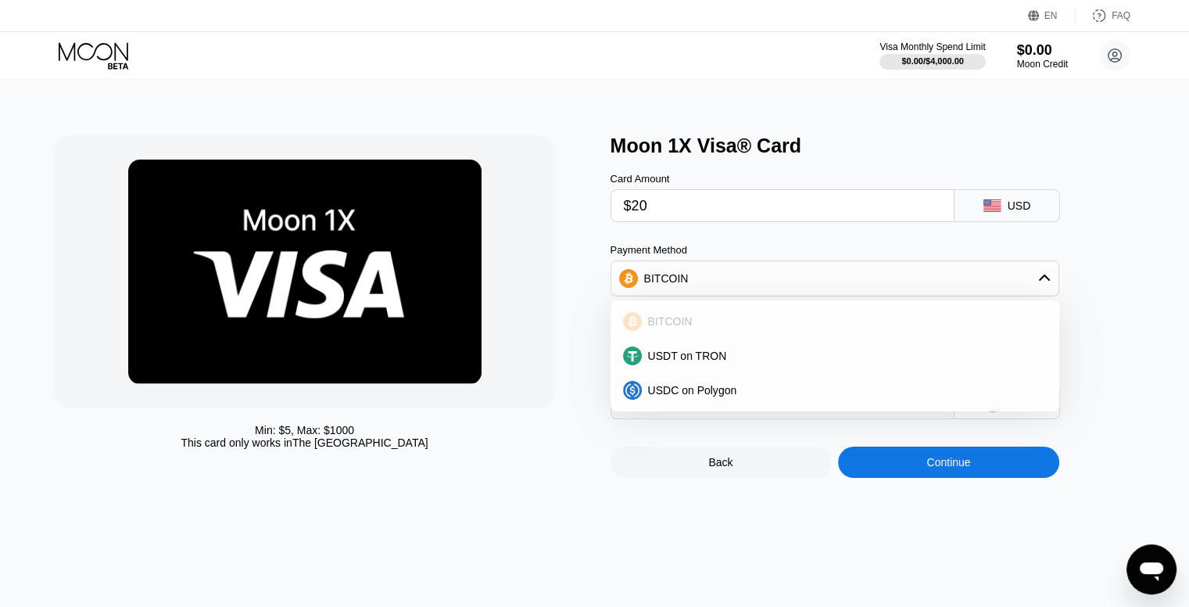
click at [685, 328] on span "BITCOIN" at bounding box center [670, 321] width 45 height 13
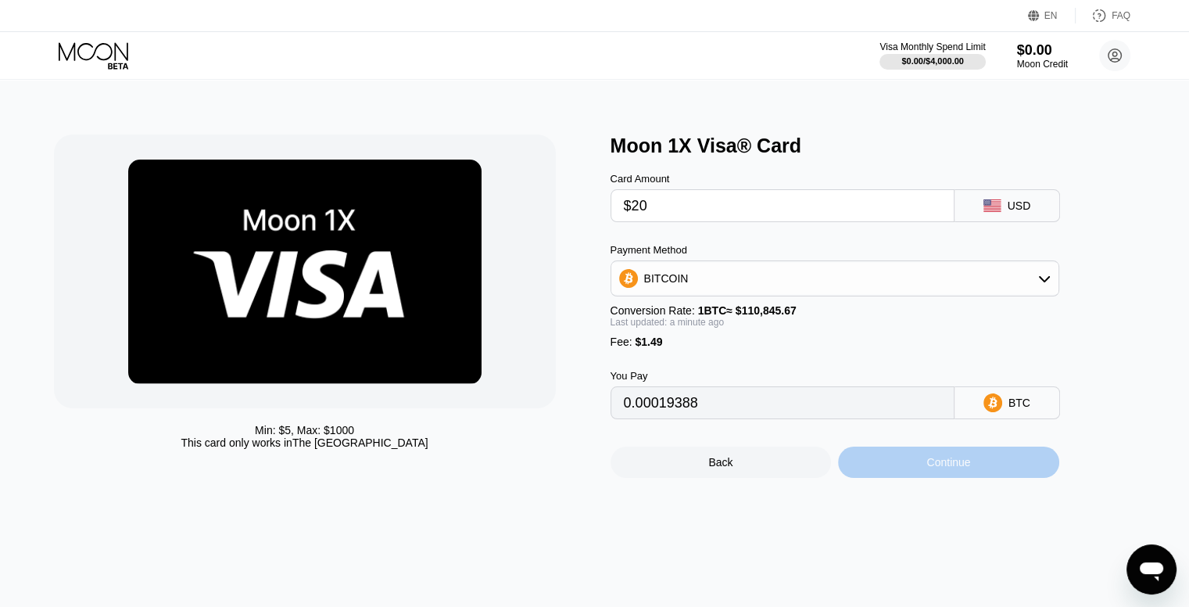
drag, startPoint x: 944, startPoint y: 477, endPoint x: 934, endPoint y: 475, distance: 10.3
click at [938, 468] on div "Continue" at bounding box center [949, 462] width 44 height 13
click at [951, 468] on div "Continue" at bounding box center [949, 462] width 44 height 13
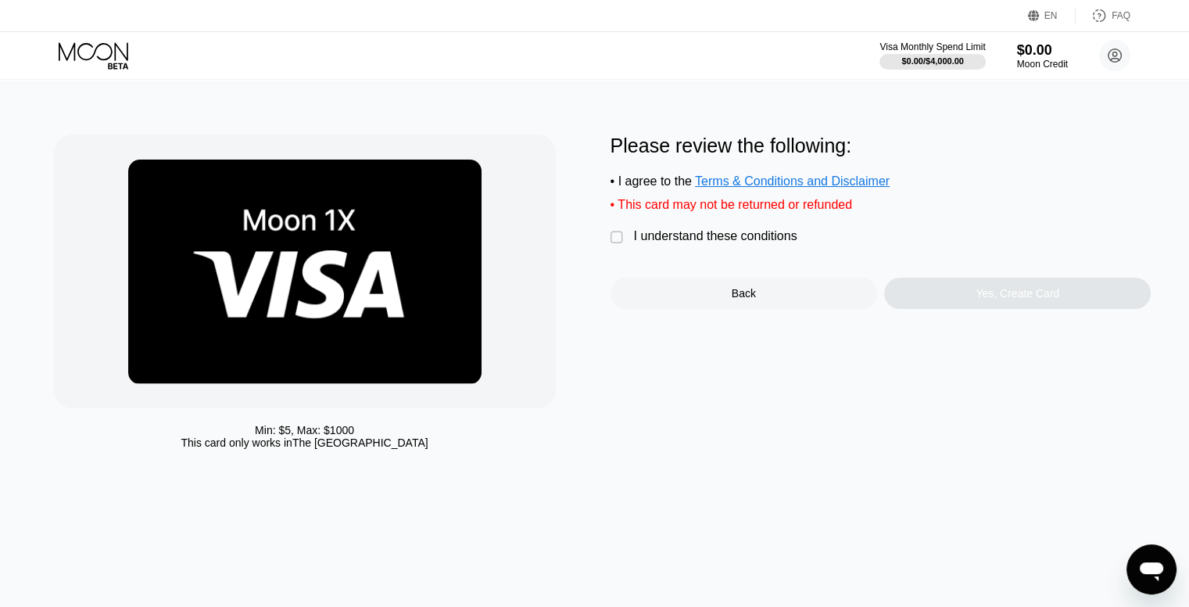
click at [740, 246] on div " I understand these conditions" at bounding box center [708, 237] width 195 height 16
click at [982, 309] on div "Yes, Create Card" at bounding box center [1017, 293] width 267 height 31
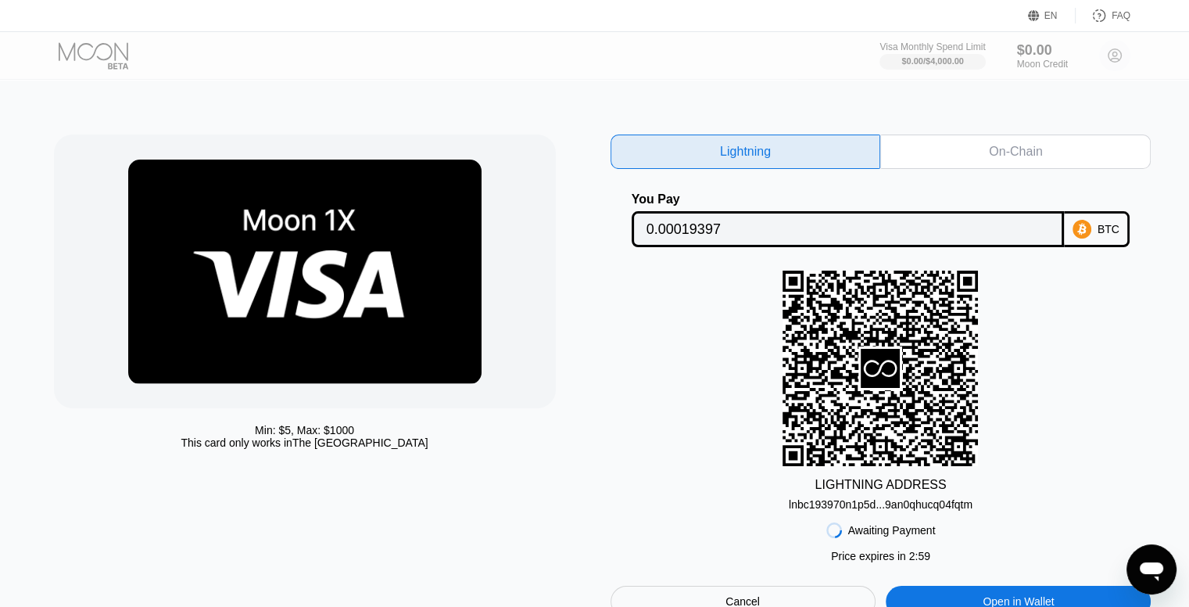
click at [894, 509] on div "lnbc193970n1p5d...9an0qhucq04fqtm" at bounding box center [881, 504] width 184 height 13
click at [1035, 146] on div "On-Chain" at bounding box center [1015, 152] width 53 height 16
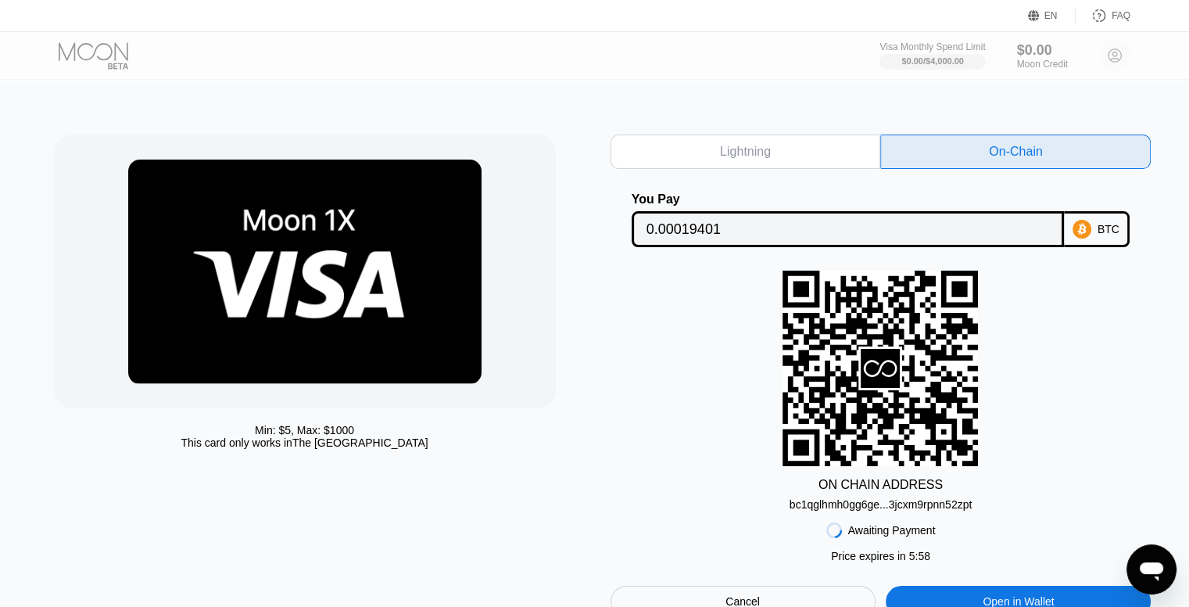
click at [891, 511] on div "bc1qglhmh0gg6ge...3jcxm9rpnn52zpt" at bounding box center [881, 504] width 183 height 13
drag, startPoint x: 920, startPoint y: 342, endPoint x: 916, endPoint y: 353, distance: 11.6
